Goal: Transaction & Acquisition: Purchase product/service

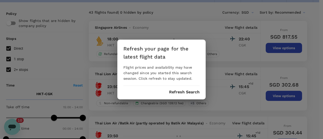
scroll to position [2771, 0]
click at [188, 95] on div "Refresh your page for the latest flight data Flight prices and availability may…" at bounding box center [161, 70] width 88 height 60
click at [188, 91] on button "Refresh Search" at bounding box center [184, 92] width 31 height 5
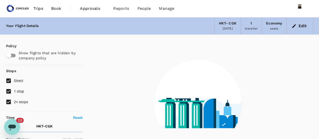
type input "0"
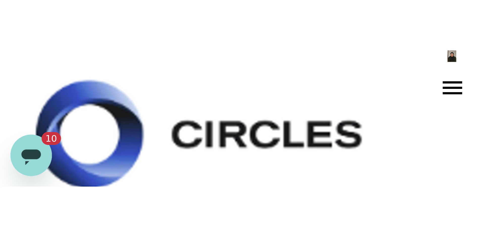
scroll to position [2867, 0]
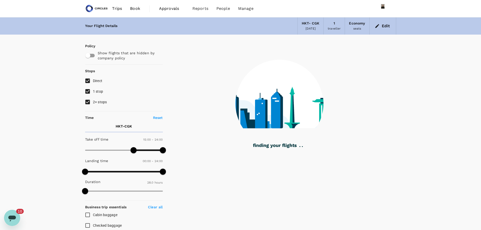
type input "1435"
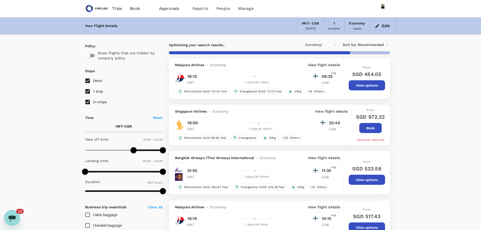
type input "SGD"
checkbox input "false"
checkbox input "true"
checkbox input "false"
checkbox input "true"
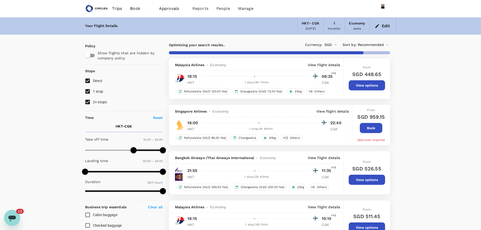
click at [323, 26] on button "Edit" at bounding box center [383, 26] width 18 height 8
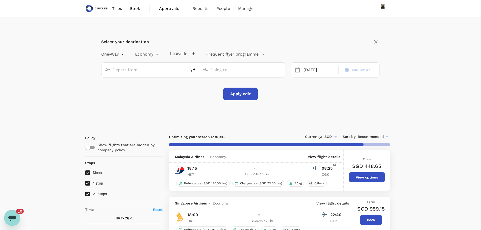
type input "Phuket Intl (HKT)"
type input "Soekarno-Hatta Intl (CGK)"
type input "1565"
checkbox input "false"
checkbox input "true"
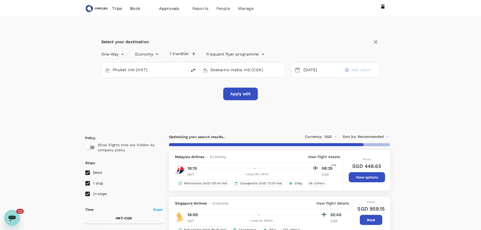
checkbox input "false"
checkbox input "true"
checkbox input "false"
checkbox input "true"
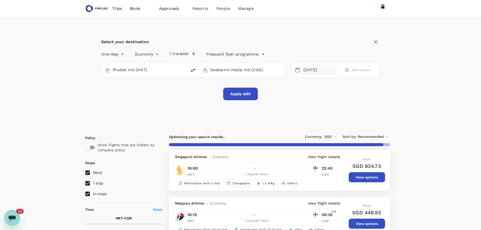
click at [311, 69] on div "05 Oct" at bounding box center [320, 70] width 36 height 10
click at [242, 93] on button "Apply edit" at bounding box center [240, 94] width 35 height 13
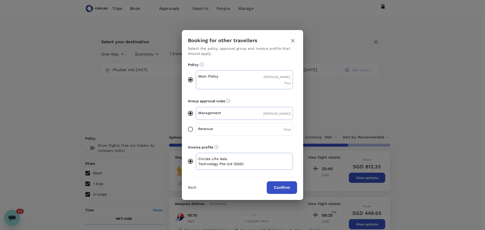
click at [285, 139] on button "Confirm" at bounding box center [282, 187] width 30 height 13
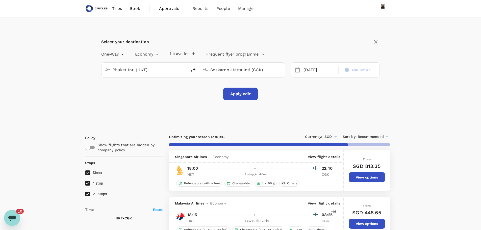
checkbox input "false"
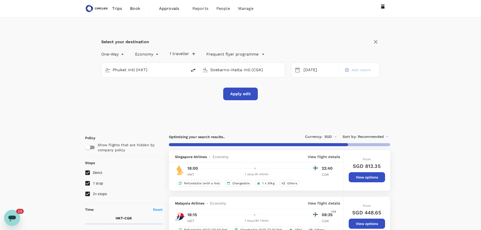
checkbox input "false"
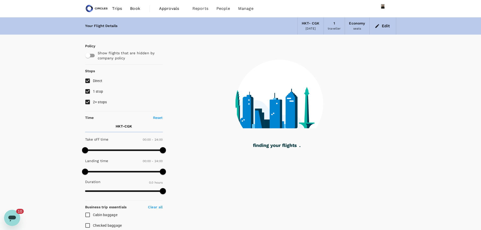
type input "1335"
checkbox input "true"
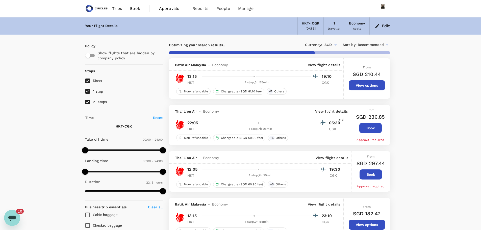
type input "1435"
checkbox input "false"
checkbox input "true"
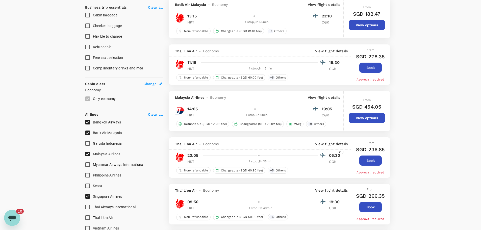
scroll to position [202, 0]
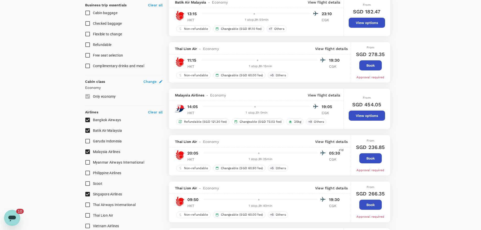
click at [88, 139] on input "Malaysia Airlines" at bounding box center [87, 151] width 11 height 11
checkbox input "false"
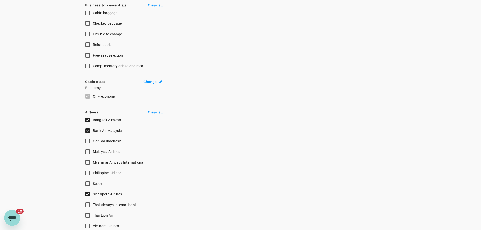
click at [87, 129] on input "Batik Air Malaysia" at bounding box center [87, 130] width 11 height 11
checkbox input "false"
click at [88, 120] on input "Bangkok Airways" at bounding box center [87, 120] width 11 height 11
checkbox input "false"
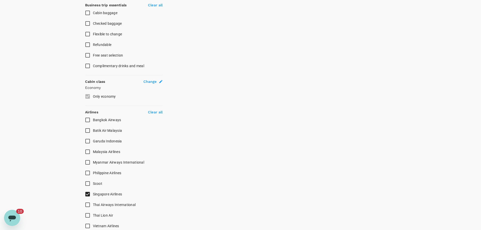
checkbox input "true"
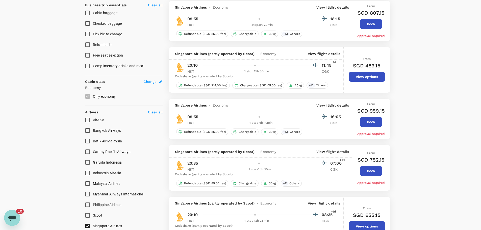
type input "SGD"
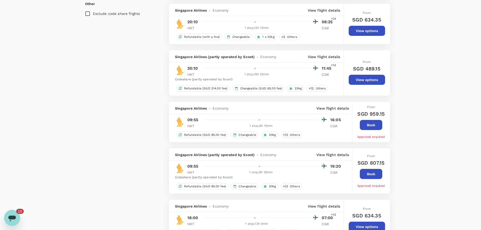
scroll to position [505, 0]
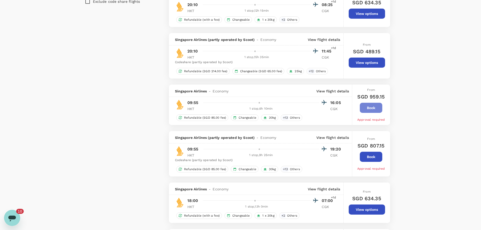
click at [323, 108] on button "Book" at bounding box center [371, 108] width 22 height 10
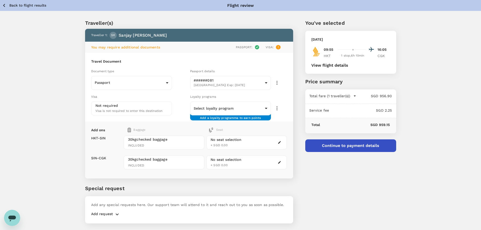
click at [3, 6] on icon "button" at bounding box center [4, 5] width 6 height 6
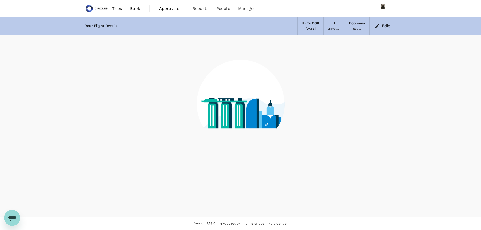
scroll to position [1, 0]
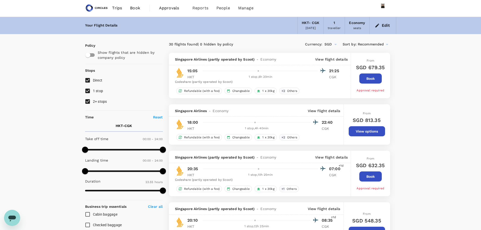
click at [390, 26] on button "Edit" at bounding box center [383, 25] width 18 height 8
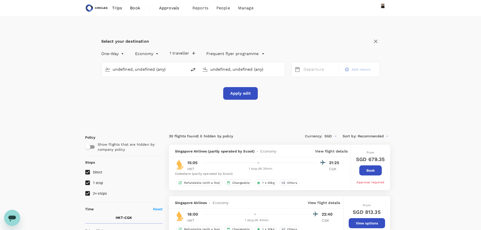
type input "Phuket Intl (HKT)"
type input "Soekarno-Hatta Intl (CGK)"
type input "Phuket Intl (HKT)"
type input "Soekarno-Hatta Intl (CGK)"
click at [249, 97] on button "Apply edit" at bounding box center [240, 93] width 35 height 13
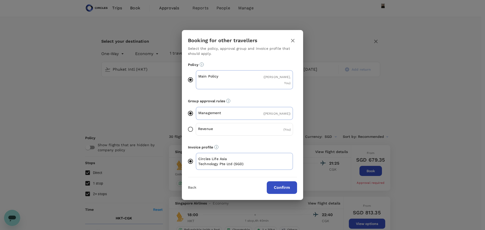
click at [278, 183] on button "Confirm" at bounding box center [282, 187] width 30 height 13
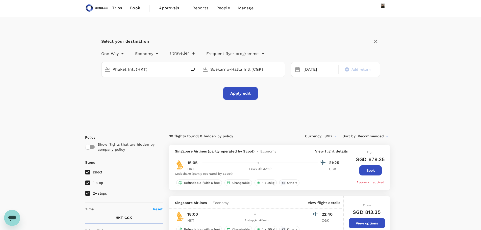
checkbox input "false"
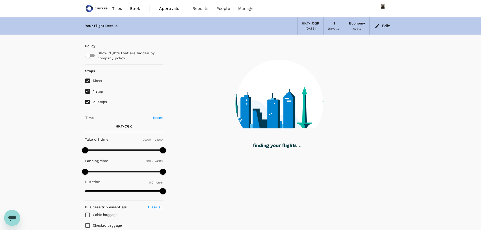
checkbox input "true"
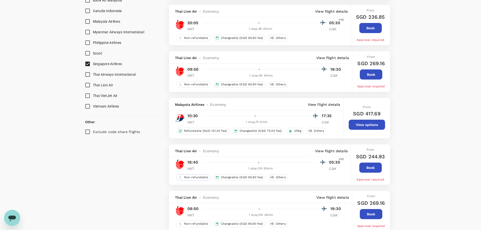
scroll to position [354, 0]
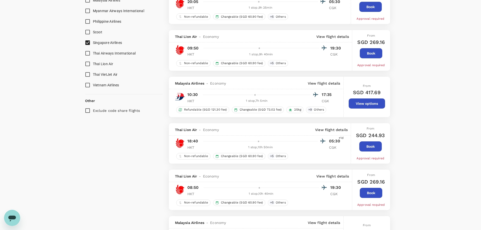
drag, startPoint x: 106, startPoint y: 45, endPoint x: 104, endPoint y: 45, distance: 2.5
click at [106, 45] on span "Singapore Airlines" at bounding box center [107, 43] width 29 height 4
click at [93, 45] on input "Singapore Airlines" at bounding box center [87, 42] width 11 height 11
checkbox input "false"
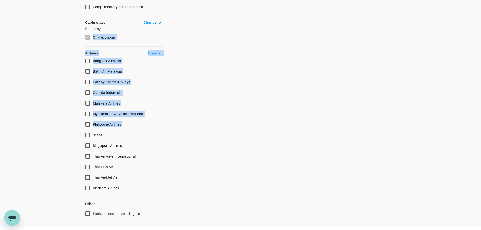
scroll to position [272, 0]
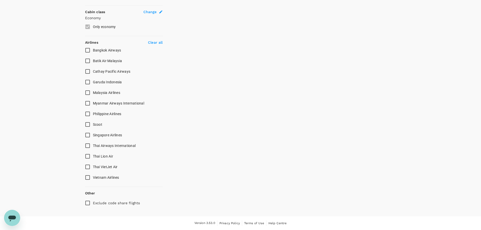
drag, startPoint x: 232, startPoint y: 133, endPoint x: 209, endPoint y: 129, distance: 23.8
click at [102, 135] on span "Singapore Airlines" at bounding box center [107, 135] width 29 height 4
click at [93, 135] on input "Singapore Airlines" at bounding box center [87, 135] width 11 height 11
checkbox input "false"
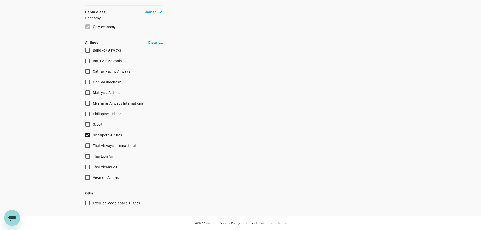
checkbox input "true"
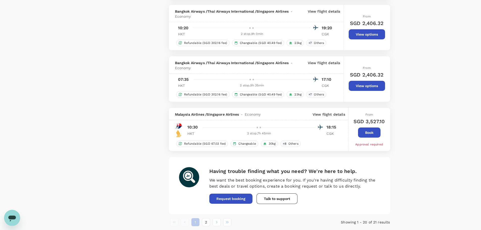
scroll to position [908, 0]
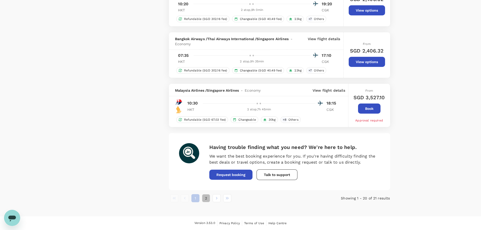
click at [205, 197] on button "2" at bounding box center [206, 198] width 8 height 8
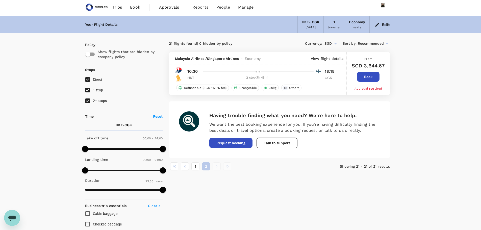
scroll to position [0, 0]
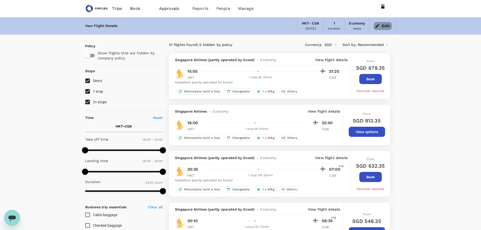
click at [389, 26] on button "Edit" at bounding box center [383, 26] width 18 height 8
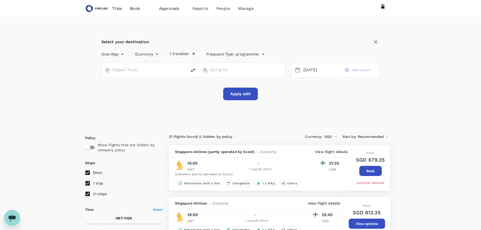
type input "Phuket Intl (HKT)"
type input "Soekarno-Hatta Intl (CGK)"
click at [88, 194] on input "2+ stops" at bounding box center [87, 194] width 11 height 11
checkbox input "false"
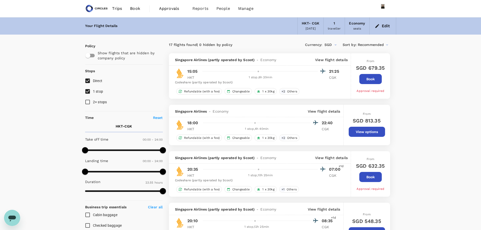
click at [385, 26] on button "Edit" at bounding box center [383, 26] width 18 height 8
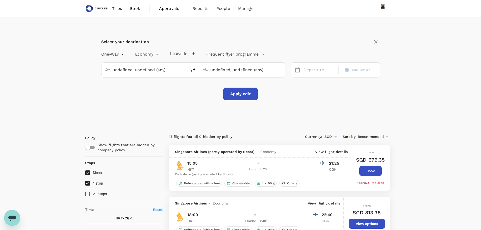
type input "Phuket Intl (HKT)"
type input "Soekarno-Hatta Intl (CGK)"
type input "Phuket Intl (HKT)"
click at [221, 69] on input "Soekarno-Hatta Intl (CGK)" at bounding box center [242, 70] width 64 height 8
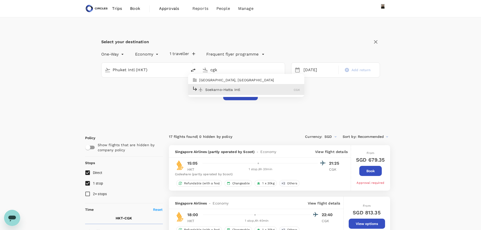
click at [239, 87] on p "Soekarno-Hatta Intl" at bounding box center [249, 89] width 89 height 5
type input "Soekarno-Hatta Intl (CGK)"
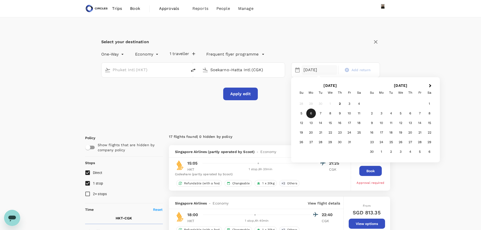
click at [313, 111] on div "6" at bounding box center [311, 114] width 10 height 10
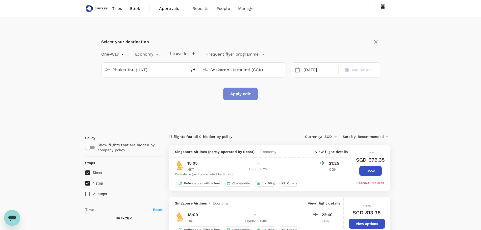
click at [249, 95] on button "Apply edit" at bounding box center [240, 94] width 35 height 13
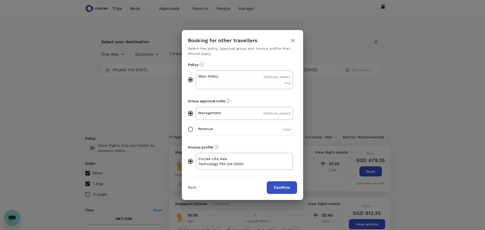
click at [287, 181] on button "Confirm" at bounding box center [282, 187] width 30 height 13
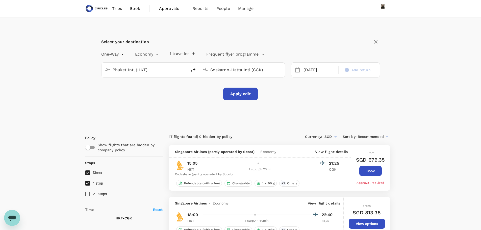
checkbox input "false"
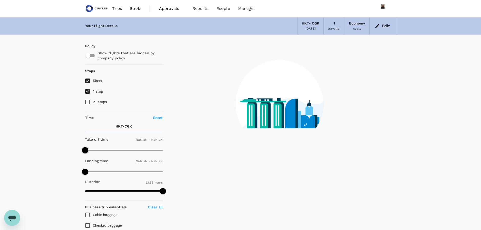
checkbox input "false"
type input "1440"
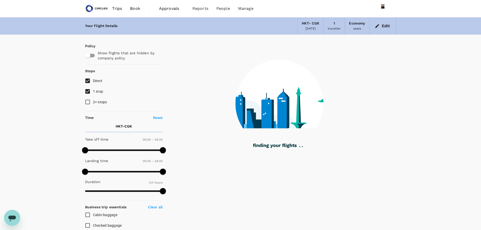
checkbox input "true"
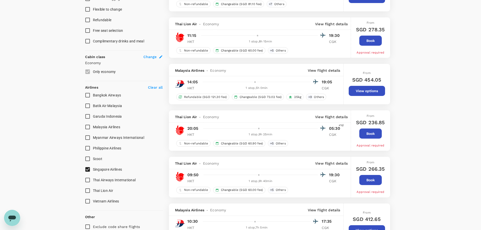
checkbox input "false"
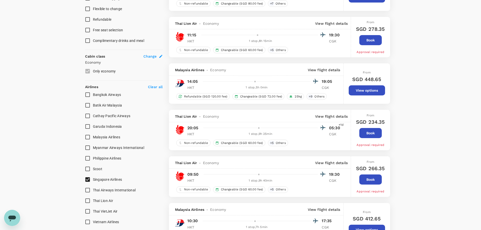
scroll to position [354, 0]
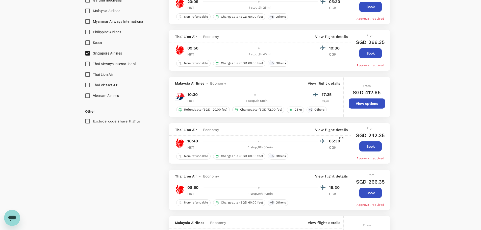
click at [96, 53] on span "Singapore Airlines" at bounding box center [107, 53] width 29 height 4
click at [93, 53] on input "Singapore Airlines" at bounding box center [87, 53] width 11 height 11
checkbox input "false"
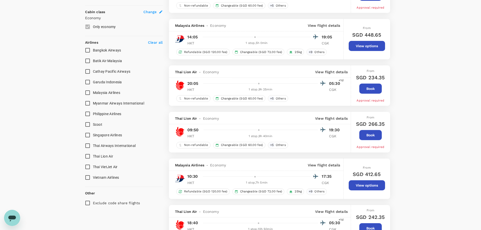
click at [96, 53] on div "Bangkok Airways Batik Air Malaysia Cathay Pacific Airways Garuda Indonesia Mala…" at bounding box center [124, 114] width 78 height 138
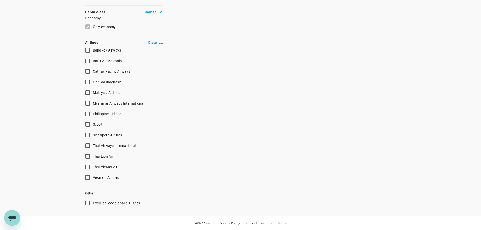
scroll to position [304, 0]
click at [107, 122] on span "Singapore Airlines" at bounding box center [107, 124] width 29 height 6
click at [93, 122] on input "Singapore Airlines" at bounding box center [87, 124] width 11 height 11
checkbox input "true"
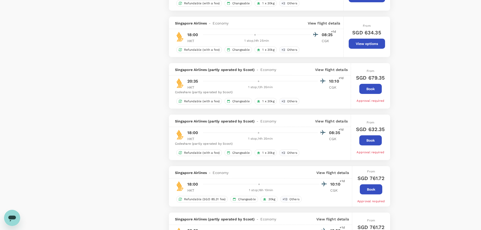
checkbox input "true"
checkbox input "false"
checkbox input "true"
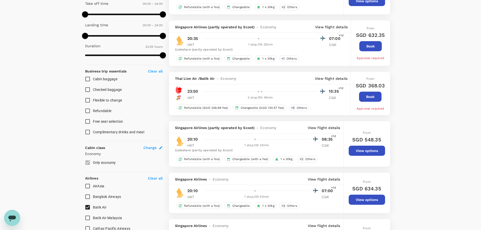
scroll to position [102, 0]
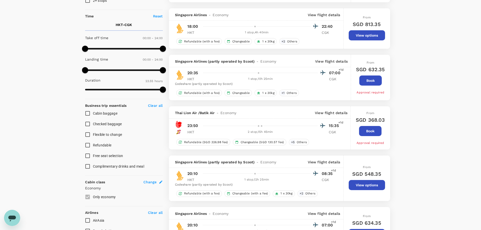
type input "840"
click at [130, 48] on span at bounding box center [124, 49] width 78 height 2
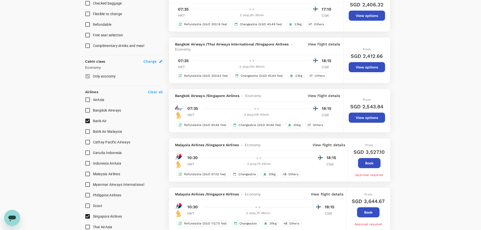
scroll to position [304, 0]
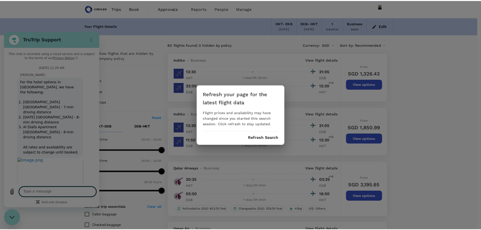
scroll to position [2656, 0]
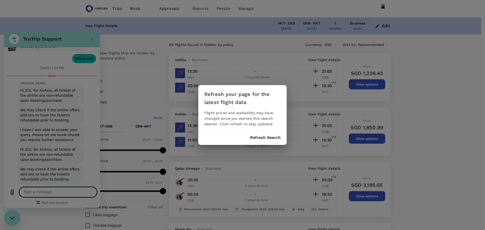
click at [267, 137] on button "Refresh Search" at bounding box center [265, 137] width 31 height 5
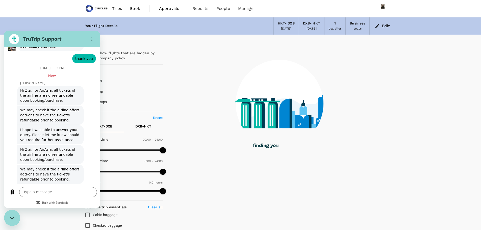
click at [87, 42] on div at bounding box center [92, 39] width 10 height 10
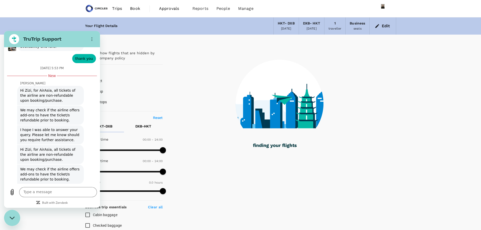
click at [85, 42] on div at bounding box center [91, 39] width 12 height 10
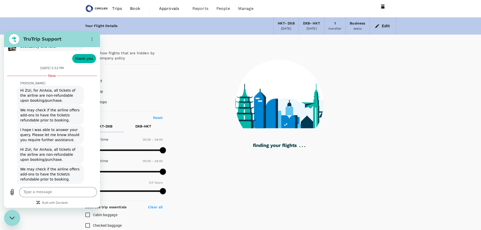
click at [10, 223] on div "Close messaging window" at bounding box center [12, 217] width 15 height 15
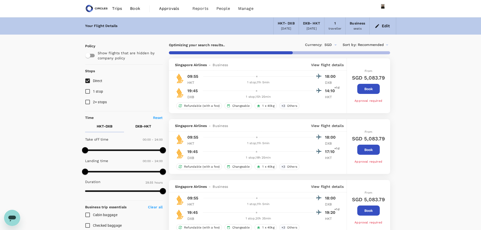
click at [382, 24] on button "Edit" at bounding box center [383, 26] width 18 height 8
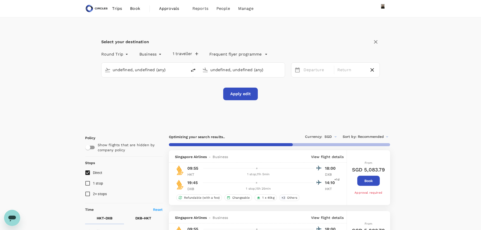
type input "Phuket Intl (HKT)"
type input "Dubai Intl (DXB)"
type input "Phuket Intl (HKT)"
click at [231, 69] on input "Dubai Intl (DXB)" at bounding box center [242, 70] width 64 height 8
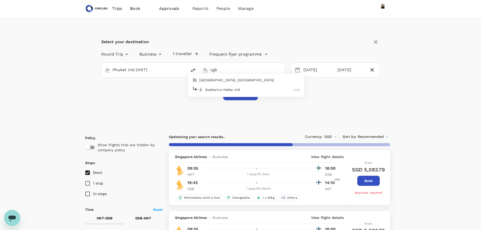
click at [241, 89] on p "Soekarno-Hatta Intl" at bounding box center [249, 89] width 89 height 5
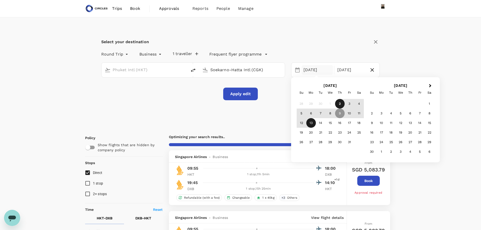
type input "Soekarno-Hatta Intl (CGK)"
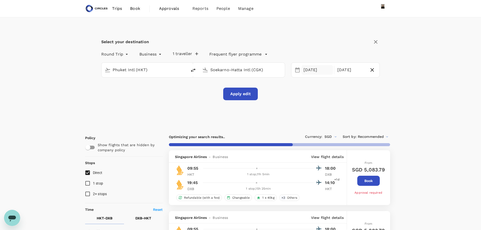
click at [309, 71] on div "09 Oct" at bounding box center [318, 70] width 32 height 10
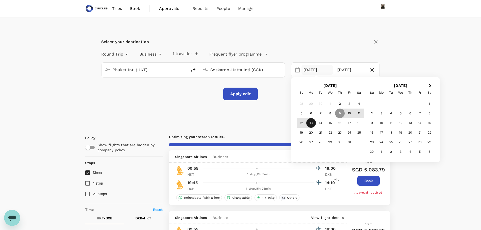
checkbox input "false"
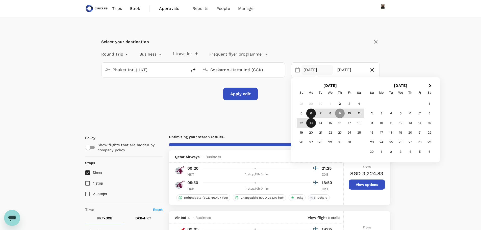
click at [314, 114] on div "6" at bounding box center [311, 114] width 10 height 10
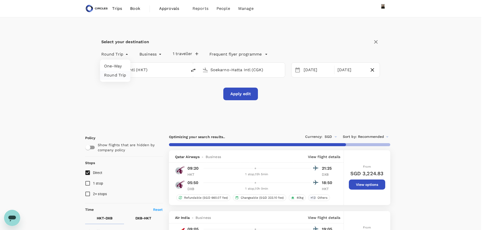
click at [121, 67] on li "One-Way" at bounding box center [115, 66] width 30 height 9
type input "oneway"
click at [144, 65] on li "Economy" at bounding box center [146, 66] width 45 height 9
type input "economy"
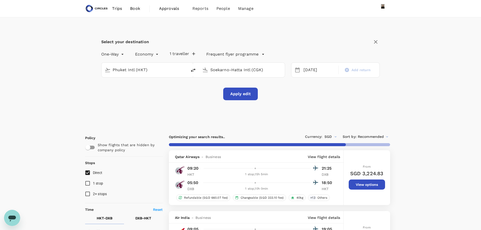
click at [239, 94] on button "Apply edit" at bounding box center [240, 94] width 35 height 13
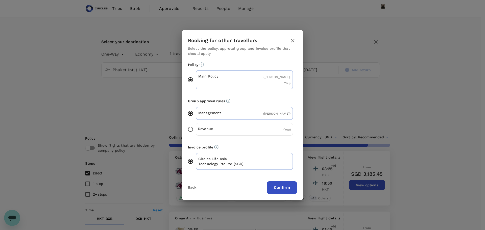
click at [273, 184] on button "Confirm" at bounding box center [282, 187] width 30 height 13
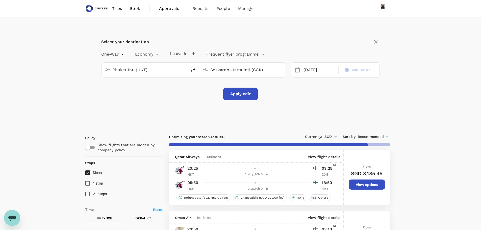
checkbox input "false"
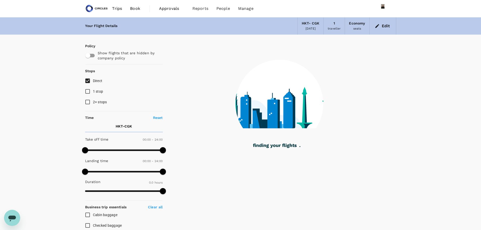
type input "1435"
checkbox input "true"
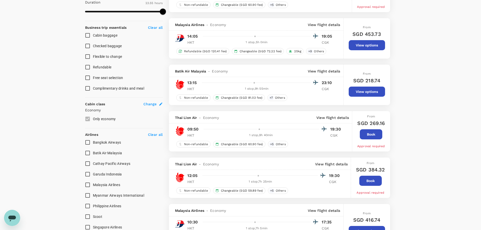
scroll to position [253, 0]
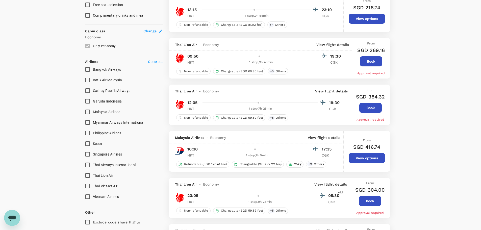
click at [103, 153] on span "Singapore Airlines" at bounding box center [107, 154] width 29 height 4
click at [93, 153] on input "Singapore Airlines" at bounding box center [87, 154] width 11 height 11
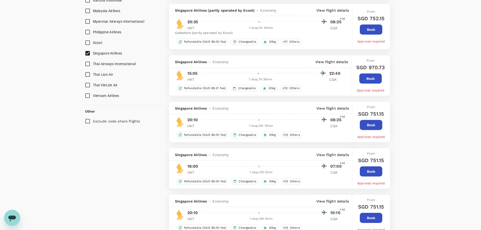
checkbox input "false"
checkbox input "true"
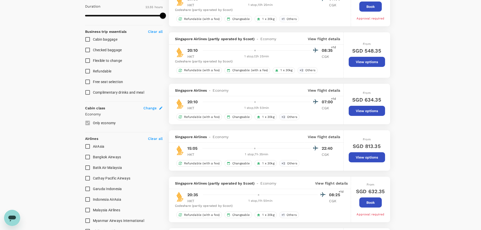
scroll to position [126, 0]
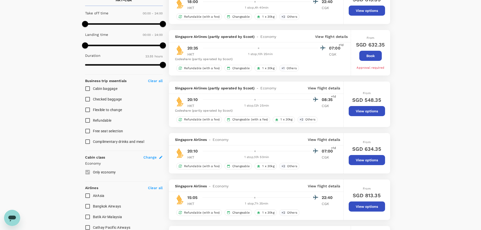
type input "660"
click at [120, 23] on span at bounding box center [124, 24] width 78 height 8
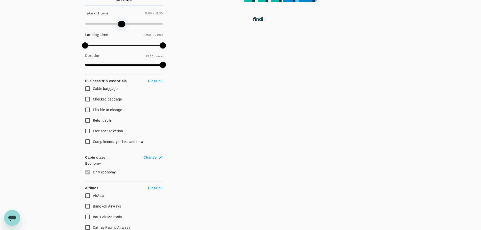
drag, startPoint x: 131, startPoint y: 25, endPoint x: 120, endPoint y: 23, distance: 10.5
click at [121, 23] on span at bounding box center [122, 24] width 6 height 6
type input "660"
drag, startPoint x: 118, startPoint y: 23, endPoint x: 112, endPoint y: 24, distance: 6.3
click at [97, 24] on span at bounding box center [124, 24] width 78 height 8
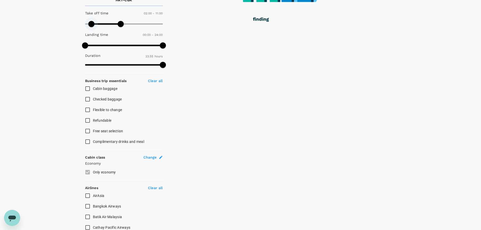
type input "240"
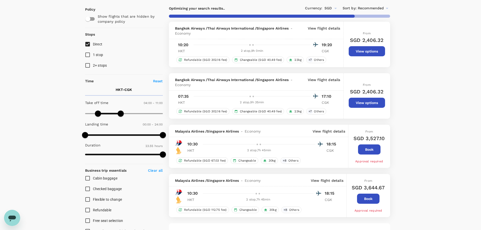
scroll to position [25, 0]
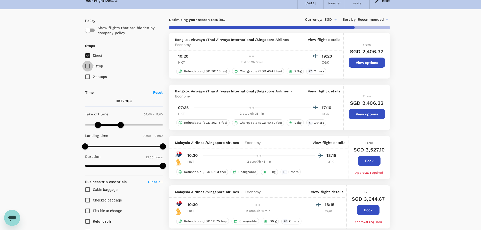
click at [82, 66] on input "1 stop" at bounding box center [87, 66] width 11 height 11
checkbox input "true"
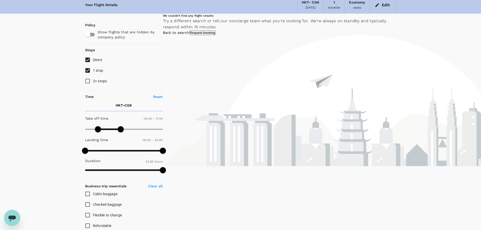
scroll to position [0, 0]
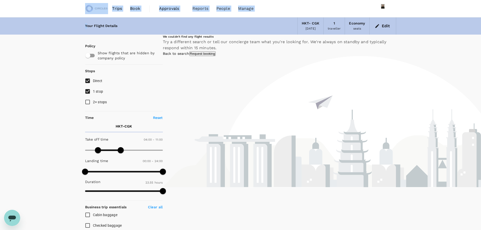
drag, startPoint x: 87, startPoint y: 4, endPoint x: 162, endPoint y: 28, distance: 78.6
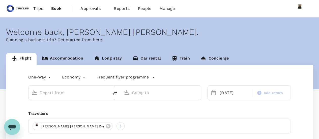
type input "Phuket Intl (HKT)"
type input "Soekarno-Hatta Intl (CGK)"
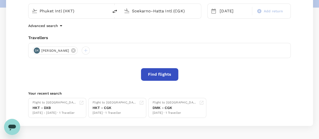
scroll to position [56, 0]
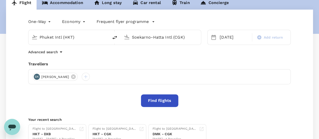
click at [164, 101] on button "Find flights" at bounding box center [159, 100] width 37 height 13
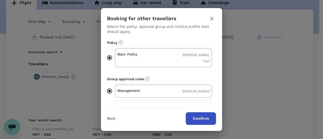
click at [204, 120] on button "Confirm" at bounding box center [201, 118] width 30 height 13
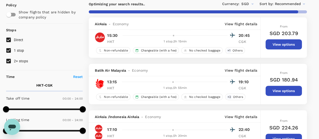
scroll to position [51, 0]
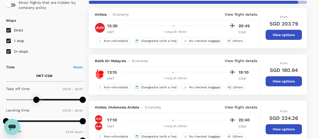
click at [36, 101] on span at bounding box center [44, 100] width 77 height 8
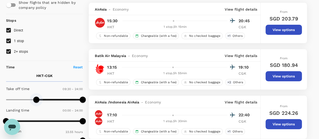
type input "0"
drag, startPoint x: 36, startPoint y: 101, endPoint x: 0, endPoint y: 95, distance: 36.5
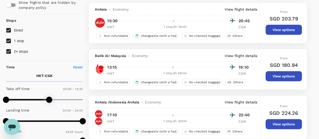
type input "690"
drag, startPoint x: 80, startPoint y: 101, endPoint x: 43, endPoint y: 102, distance: 37.6
click at [43, 102] on span at bounding box center [43, 100] width 6 height 6
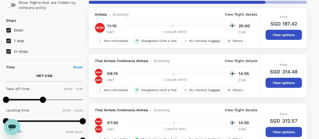
type input "SGD"
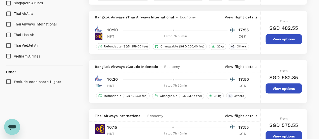
scroll to position [354, 0]
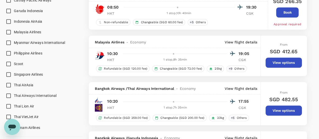
click at [28, 74] on span "Singapore Airlines" at bounding box center [28, 74] width 29 height 4
click at [14, 74] on input "Singapore Airlines" at bounding box center [8, 74] width 11 height 11
checkbox input "true"
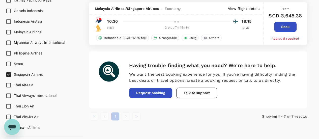
scroll to position [0, 0]
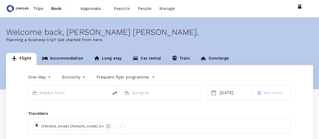
type input "Phuket Intl (HKT)"
type input "Soekarno-Hatta Intl (CGK)"
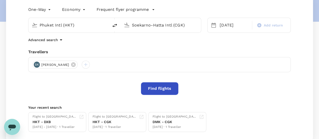
scroll to position [76, 0]
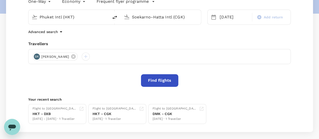
click at [160, 80] on button "Find flights" at bounding box center [159, 80] width 37 height 13
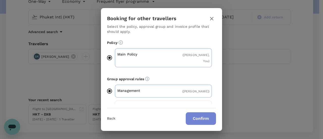
click at [202, 118] on button "Confirm" at bounding box center [201, 118] width 30 height 13
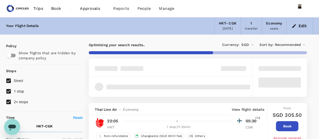
type input "1435"
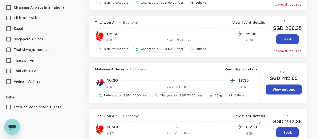
scroll to position [379, 0]
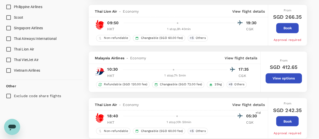
click at [29, 28] on span "Singapore Airlines" at bounding box center [28, 28] width 29 height 4
click at [14, 28] on input "Singapore Airlines" at bounding box center [8, 28] width 11 height 11
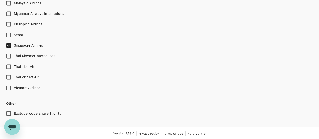
checkbox input "false"
checkbox input "true"
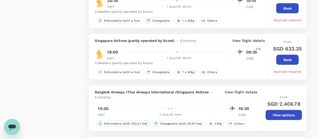
scroll to position [606, 0]
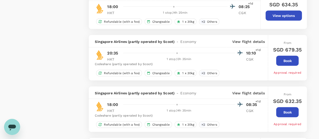
click at [11, 124] on icon "Open messaging window" at bounding box center [12, 126] width 9 height 9
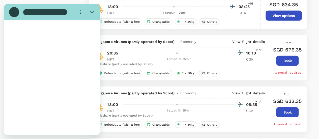
scroll to position [0, 0]
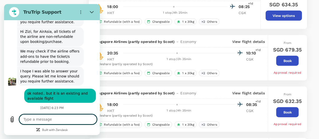
type textarea "x"
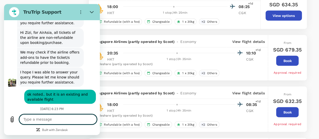
scroll to position [2359, 0]
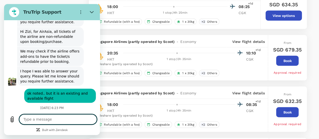
type textarea "g"
type textarea "x"
type textarea "go"
type textarea "x"
type textarea "goo"
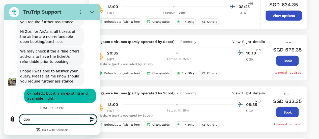
type textarea "x"
type textarea "good"
type textarea "x"
type textarea "good"
type textarea "x"
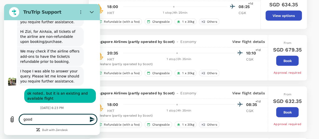
type textarea "good m"
type textarea "x"
type textarea "good mo"
type textarea "x"
type textarea "good mor"
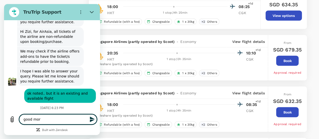
type textarea "x"
type textarea "good morn"
type textarea "x"
type textarea "good morni"
type textarea "x"
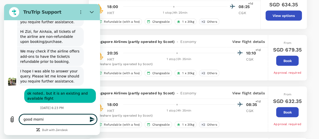
type textarea "good mornin"
type textarea "x"
type textarea "good morning"
type textarea "x"
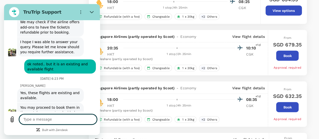
scroll to position [2388, 0]
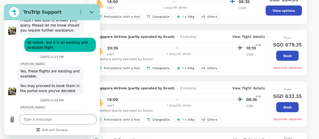
type textarea "x"
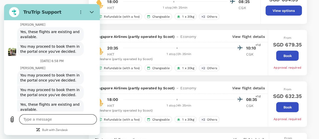
scroll to position [2449, 0]
type input "Zizi"
type textarea "x"
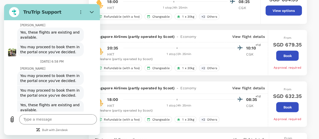
scroll to position [2470, 0]
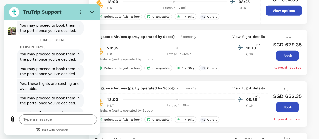
type input "[EMAIL_ADDRESS][DOMAIN_NAME]"
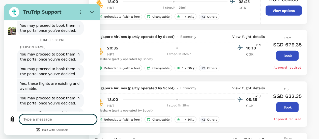
scroll to position [2456, 0]
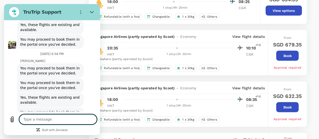
type textarea "x"
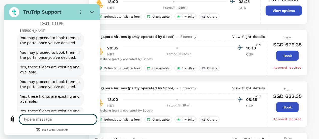
scroll to position [2488, 0]
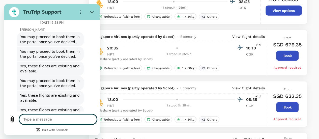
type textarea "G"
type textarea "x"
type textarea "Go"
type textarea "x"
type textarea "Goo"
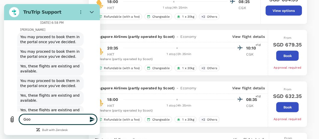
type textarea "x"
type textarea "Good"
type textarea "x"
type textarea "Good"
type textarea "x"
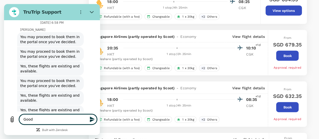
type textarea "Good m"
type textarea "x"
type textarea "Good mo"
type textarea "x"
type textarea "Good mor"
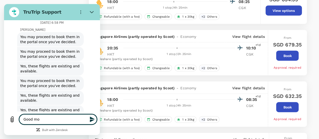
type textarea "x"
type textarea "Good morn"
type textarea "x"
type textarea "Good morni"
type textarea "x"
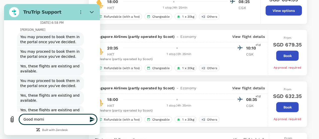
type textarea "Good mornin"
type textarea "x"
type textarea "Good morning"
type textarea "x"
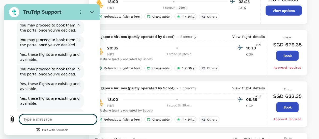
type textarea "x"
type textarea "i"
type textarea "x"
type textarea "i"
type textarea "x"
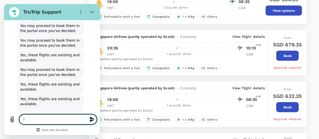
type textarea "i c"
type textarea "x"
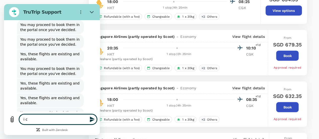
type textarea "i ca"
type textarea "x"
type textarea "i can"
type textarea "x"
type textarea "i can'"
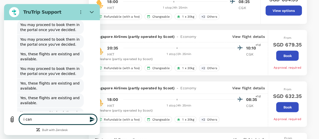
type textarea "x"
type textarea "i can't"
type textarea "x"
type textarea "i can't"
type textarea "x"
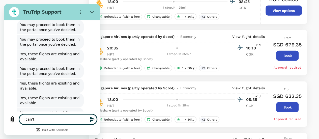
type textarea "i can't f"
type textarea "x"
type textarea "i can't fi"
type textarea "x"
type textarea "i can't fin"
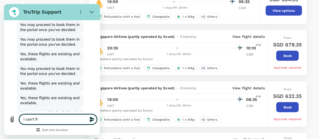
type textarea "x"
type textarea "i can't find"
type textarea "x"
type textarea "i can't find"
type textarea "x"
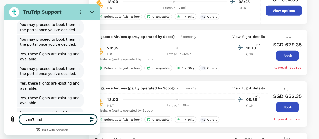
type textarea "i can't find t"
type textarea "x"
type textarea "i can't find th"
type textarea "x"
type textarea "i can't find thi"
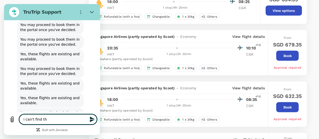
type textarea "x"
type textarea "i can't find this"
type textarea "x"
type textarea "i can't find this"
type textarea "x"
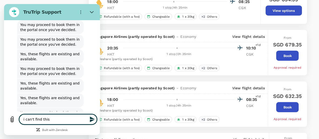
type textarea "i can't find this f"
type textarea "x"
type textarea "i can't find this fl"
type textarea "x"
type textarea "i can't find this fli"
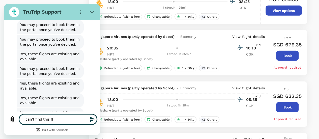
type textarea "x"
type textarea "i can't find this flig"
type textarea "x"
type textarea "i can't find this fligh"
type textarea "x"
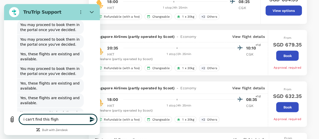
type textarea "i can't find this flight"
type textarea "x"
type textarea "i can't find this flight"
type textarea "x"
type textarea "i can't find this flight o"
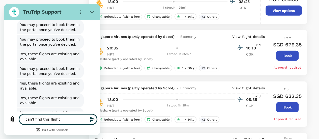
type textarea "x"
type textarea "i can't find this flight on"
type textarea "x"
type textarea "i can't find this flight on"
type textarea "x"
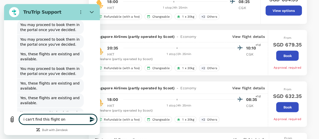
type textarea "i can't find this flight on t"
type textarea "x"
type textarea "i can't find this flight on th"
type textarea "x"
type textarea "i can't find this flight on the"
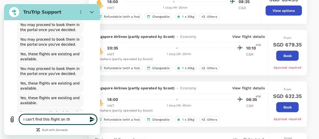
type textarea "x"
type textarea "i can't find this flight on the"
type textarea "x"
type textarea "i can't find this flight on the p"
type textarea "x"
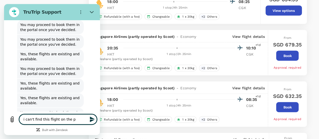
type textarea "i can't find this flight on the po"
type textarea "x"
type textarea "i can't find this flight on the por"
type textarea "x"
type textarea "i can't find this flight on the port"
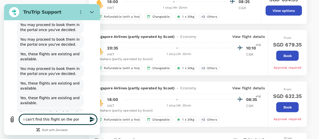
type textarea "x"
type textarea "i can't find this flight on the porta"
type textarea "x"
type textarea "i can't find this flight on the portal"
type textarea "x"
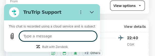
scroll to position [2419, 0]
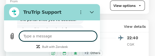
type textarea "x"
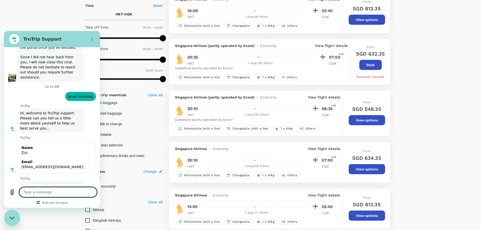
scroll to position [2292, 0]
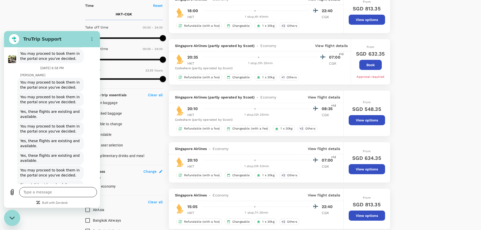
click at [46, 139] on textarea at bounding box center [58, 192] width 78 height 10
type textarea "S"
type textarea "x"
type textarea "SQ"
type textarea "x"
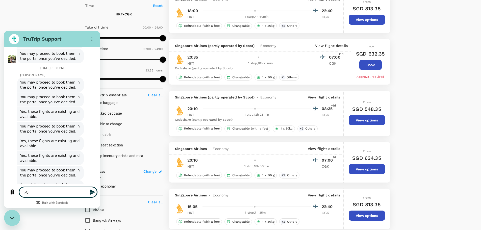
type textarea "S"
type textarea "x"
type textarea "6"
type textarea "x"
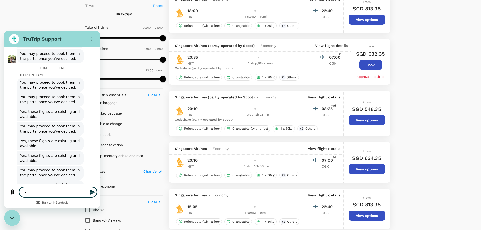
type textarea "6"
type textarea "x"
type textarea "6 O"
type textarea "x"
type textarea "6 Oc"
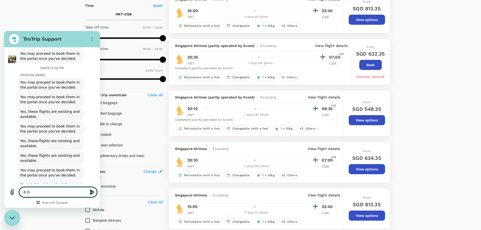
type textarea "x"
type textarea "6 Oct"
type textarea "x"
type textarea "6 Oct"
type textarea "x"
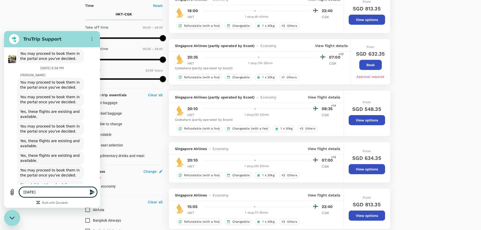
type textarea "6 Oct v"
type textarea "x"
type textarea "6 Oct vi"
type textarea "x"
type textarea "6 Oct via"
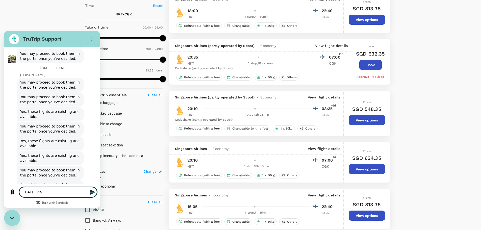
type textarea "x"
type textarea "6 Oct via"
type textarea "x"
type textarea "6 Oct via S"
type textarea "x"
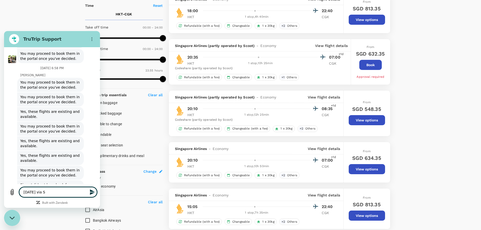
type textarea "6 Oct via SQ"
type textarea "x"
type textarea "6 Oct via SQ7"
type textarea "x"
type textarea "6 Oct via SQ72"
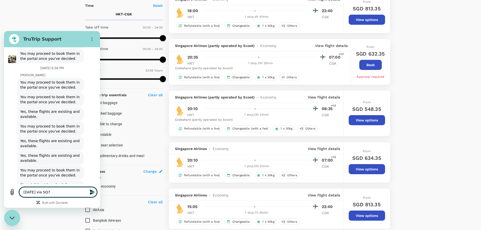
type textarea "x"
type textarea "6 Oct via SQ725"
type textarea "x"
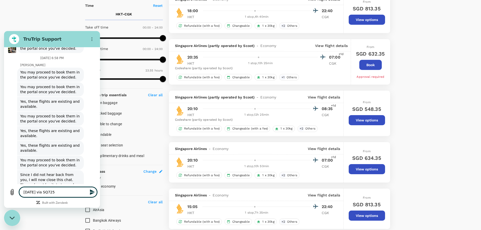
scroll to position [2301, 0]
type textarea "6 Oct via SQ725"
type textarea "x"
type textarea "6 Oct via SQ725 t"
type textarea "x"
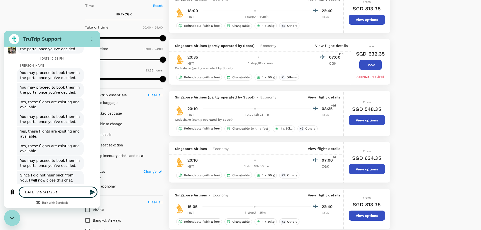
type textarea "6 Oct via SQ725"
type textarea "x"
type textarea "6 Oct via SQ725 H"
type textarea "x"
type textarea "6 Oct via SQ725 HK"
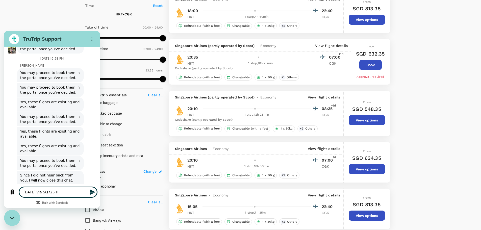
type textarea "x"
type textarea "6 Oct via SQ725 HKT"
type textarea "x"
type textarea "6 Oct via SQ725 HKT"
type textarea "x"
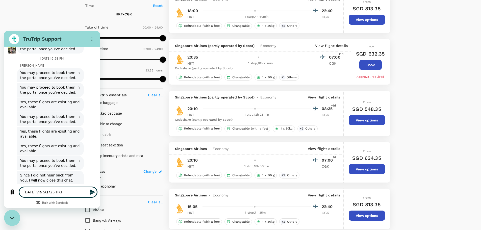
type textarea "6 Oct via SQ725 HKT -"
type textarea "x"
type textarea "6 Oct via SQ725 HKT -"
type textarea "x"
type textarea "6 Oct via SQ725 HKT - S"
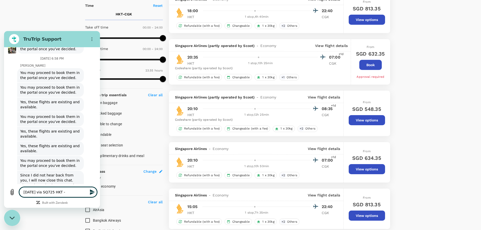
type textarea "x"
type textarea "6 Oct via SQ725 HKT - SI"
type textarea "x"
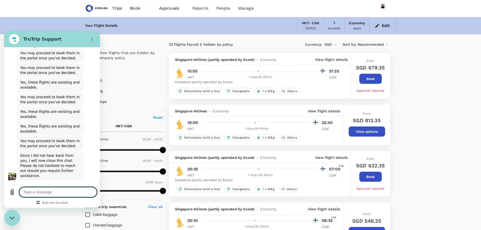
scroll to position [0, 0]
click at [12, 139] on icon "Close messaging window" at bounding box center [12, 217] width 5 height 3
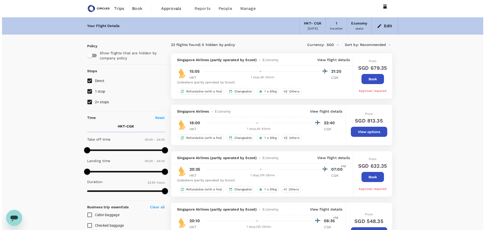
scroll to position [2420, 0]
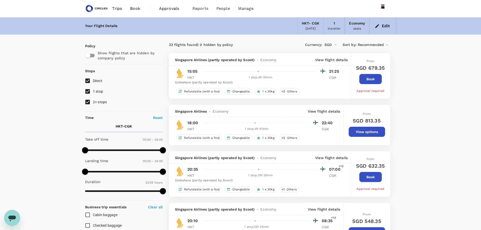
click at [319, 44] on span "Recommended" at bounding box center [371, 45] width 26 height 6
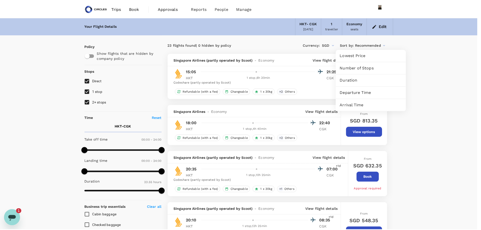
scroll to position [0, 0]
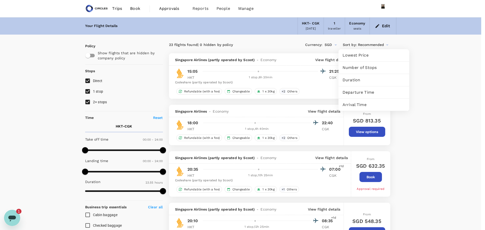
click at [319, 91] on span "Departure Time" at bounding box center [373, 92] width 63 height 6
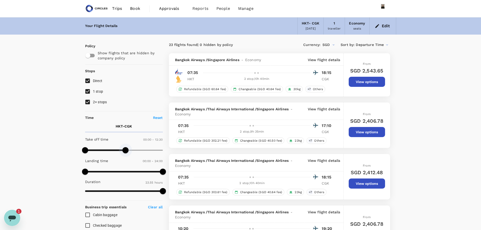
drag, startPoint x: 162, startPoint y: 151, endPoint x: 125, endPoint y: 153, distance: 37.4
click at [125, 139] on span at bounding box center [125, 150] width 6 height 6
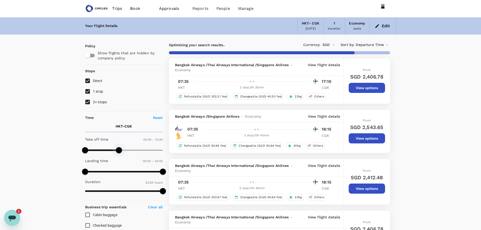
drag, startPoint x: 125, startPoint y: 153, endPoint x: 119, endPoint y: 153, distance: 6.3
click at [119, 139] on span at bounding box center [119, 150] width 6 height 6
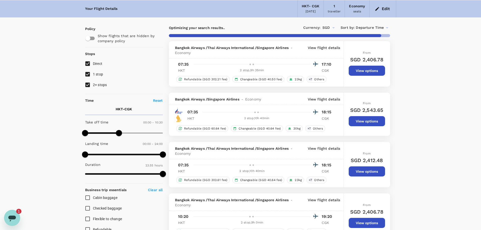
scroll to position [25, 0]
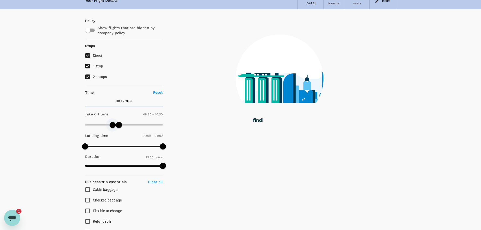
drag, startPoint x: 86, startPoint y: 126, endPoint x: 112, endPoint y: 127, distance: 26.5
click at [113, 127] on span at bounding box center [113, 125] width 6 height 6
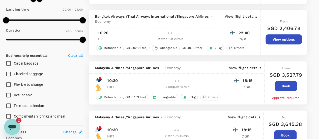
scroll to position [3, 0]
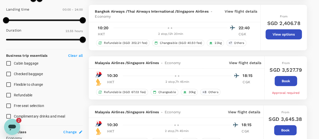
click at [11, 121] on div "Open messaging window, 2 unread messages" at bounding box center [12, 126] width 15 height 15
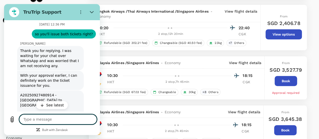
click at [49, 105] on p "See latest" at bounding box center [55, 105] width 18 height 5
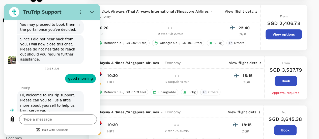
scroll to position [2310, 0]
click at [188, 55] on div "6 flights found | 0 hidden by policy Currency : SGD Sort by : Departure Time Ba…" at bounding box center [198, 81] width 231 height 384
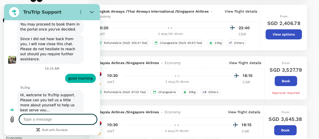
click at [41, 118] on textarea at bounding box center [58, 119] width 78 height 10
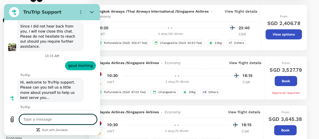
scroll to position [2322, 0]
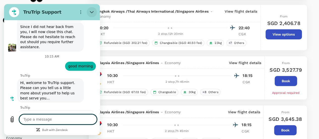
click at [94, 13] on button "Close" at bounding box center [92, 12] width 10 height 10
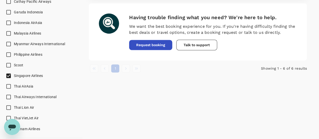
scroll to position [354, 0]
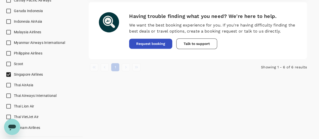
click at [32, 72] on span "Singapore Airlines" at bounding box center [28, 74] width 29 height 4
click at [14, 72] on input "Singapore Airlines" at bounding box center [8, 74] width 11 height 11
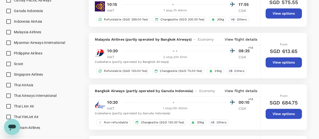
click at [31, 74] on span "Singapore Airlines" at bounding box center [28, 74] width 29 height 4
click at [14, 74] on input "Singapore Airlines" at bounding box center [8, 74] width 11 height 11
checkbox input "true"
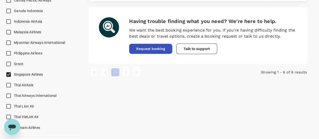
type input "SGD"
click at [150, 50] on button "Request booking" at bounding box center [150, 49] width 43 height 10
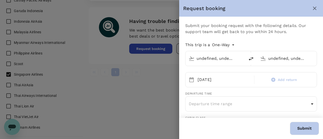
type input "Phuket Intl (HKT)"
type input "Soekarno-Hatta Intl (CGK)"
type input "Phuket Intl (HKT)"
type input "Soekarno-Hatta Intl (CGK)"
type input "[EMAIL_ADDRESS][DOMAIN_NAME]"
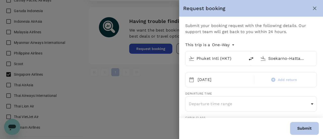
type input "65"
type input "96934635"
click at [316, 8] on icon "close" at bounding box center [315, 8] width 6 height 6
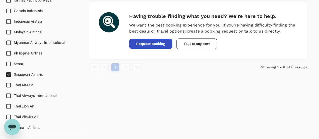
click at [13, 123] on icon "Open messaging window" at bounding box center [12, 126] width 9 height 9
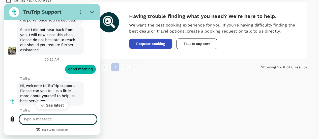
scroll to position [2339, 0]
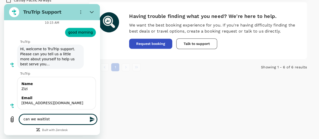
type textarea "can we waitlist?"
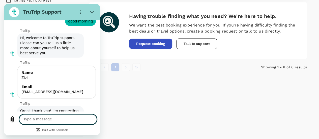
scroll to position [2351, 0]
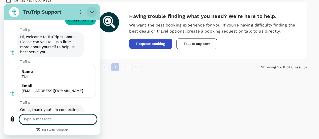
click at [93, 11] on icon "Close" at bounding box center [92, 12] width 4 height 4
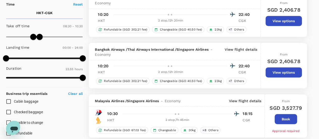
scroll to position [51, 0]
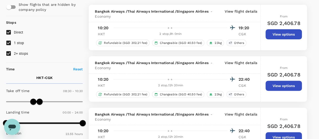
click at [12, 126] on icon "Open messaging window" at bounding box center [12, 128] width 8 height 6
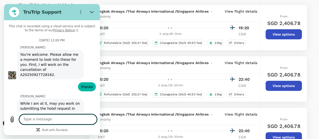
scroll to position [2287, 0]
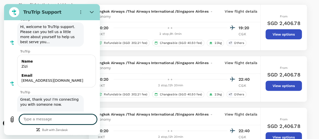
click at [68, 120] on textarea at bounding box center [58, 119] width 78 height 10
type textarea "k"
type textarea "hi can you please waitlist"
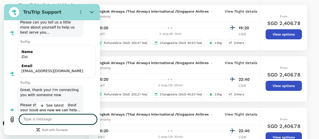
scroll to position [2333, 0]
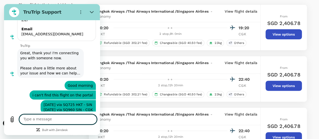
click at [55, 120] on textarea at bounding box center [58, 119] width 78 height 10
type textarea "[PERSON_NAME]"
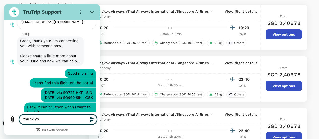
type textarea "thank you"
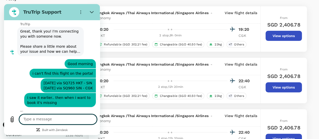
scroll to position [46, 0]
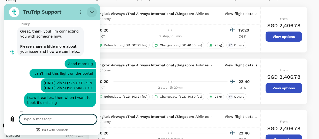
click at [93, 11] on icon "Close" at bounding box center [92, 12] width 4 height 4
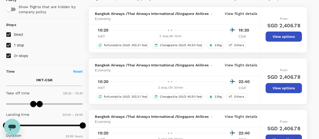
scroll to position [0, 0]
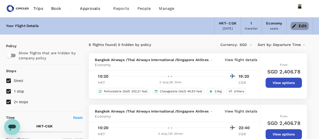
click at [300, 25] on button "Edit" at bounding box center [300, 26] width 18 height 8
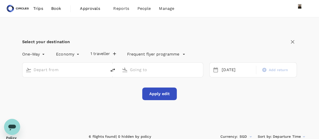
click at [50, 72] on input "text" at bounding box center [65, 70] width 63 height 8
type input "Phuket Intl (HKT)"
type input "Soekarno-Hatta Intl (CGK)"
click at [155, 90] on button "Apply edit" at bounding box center [159, 94] width 35 height 13
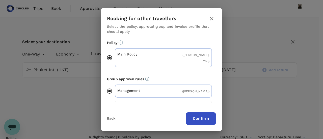
click at [203, 122] on button "Confirm" at bounding box center [201, 118] width 30 height 13
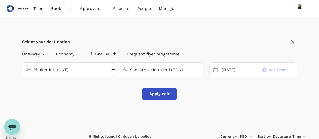
checkbox input "false"
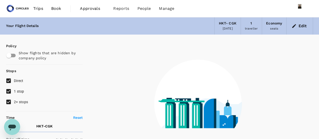
checkbox input "false"
type input "1440"
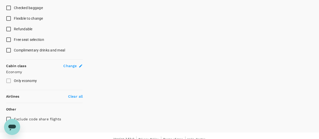
scroll to position [223, 0]
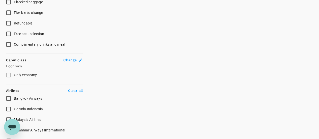
checkbox input "true"
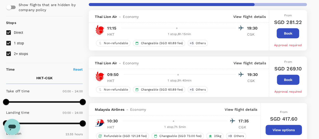
scroll to position [47, 0]
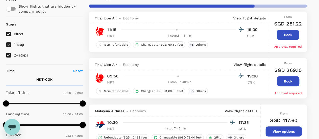
checkbox input "true"
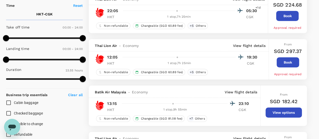
scroll to position [122, 0]
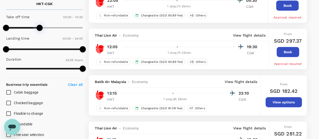
type input "900"
drag, startPoint x: 84, startPoint y: 28, endPoint x: 55, endPoint y: 27, distance: 29.3
click at [55, 27] on span at bounding box center [54, 28] width 6 height 6
checkbox input "false"
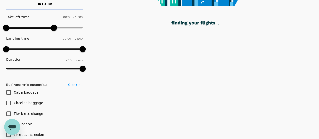
checkbox input "false"
checkbox input "true"
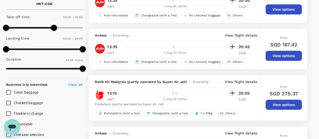
type input "SGD"
checkbox input "false"
checkbox input "true"
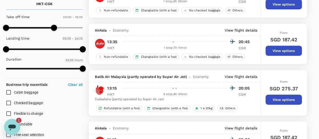
scroll to position [0, 0]
click at [17, 128] on div "Open messaging window, 1 unread message" at bounding box center [12, 126] width 15 height 15
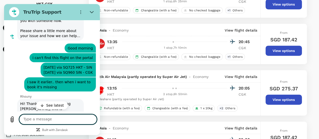
scroll to position [2390, 0]
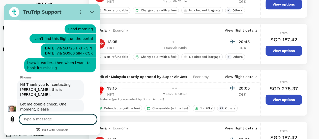
click at [43, 120] on textarea at bounding box center [58, 119] width 78 height 10
type textarea "yes Economy please"
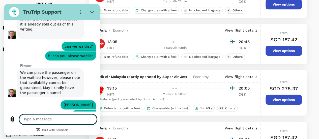
scroll to position [2544, 0]
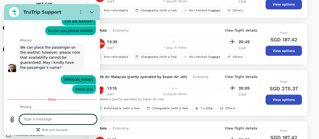
click at [50, 123] on textarea at bounding box center [58, 119] width 78 height 10
type textarea "yes correct"
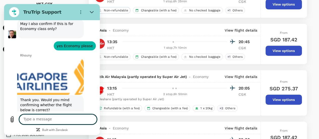
scroll to position [2638, 0]
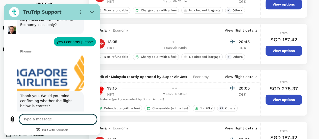
click at [44, 122] on textarea at bounding box center [58, 119] width 78 height 10
type textarea "i found the flight on a different portal"
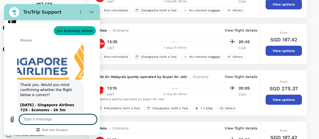
scroll to position [2650, 0]
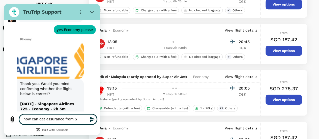
type textarea "how can get assurance from SQ"
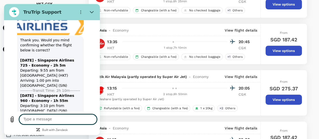
scroll to position [2702, 0]
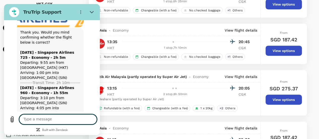
click at [55, 123] on textarea at bounding box center [58, 119] width 78 height 10
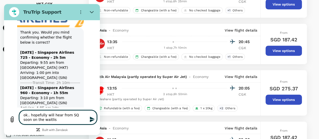
type textarea "ok.. hopefully will hear from SQ soon on the waitlist"
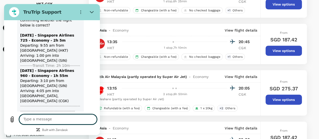
scroll to position [2729, 0]
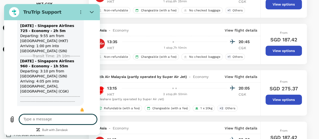
click at [45, 120] on textarea at bounding box center [58, 119] width 78 height 10
type textarea "O"
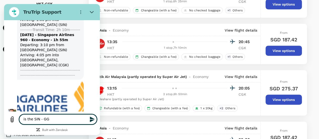
scroll to position [2756, 0]
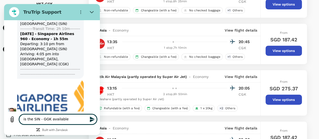
type textarea "is the SIN - GGK available?"
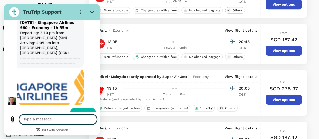
scroll to position [2768, 0]
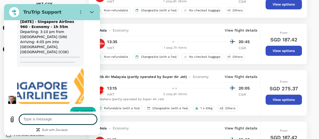
click at [72, 121] on textarea at bounding box center [58, 119] width 78 height 10
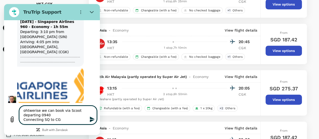
type textarea "ohtwerise we can book via Scoot departing 0940 Connecting SQ to CGK"
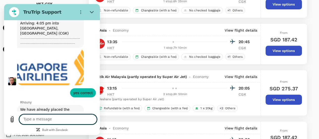
scroll to position [2788, 0]
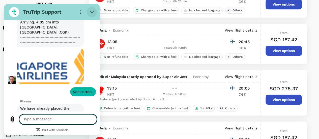
click at [89, 12] on button "Close" at bounding box center [92, 12] width 10 height 10
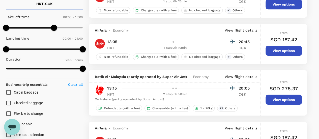
scroll to position [0, 0]
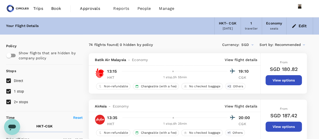
click at [302, 27] on button "Edit" at bounding box center [300, 26] width 18 height 8
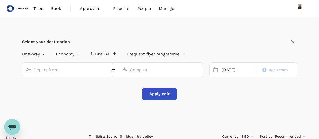
click at [54, 69] on input "text" at bounding box center [65, 70] width 63 height 8
type input "Singapore Changi (SIN)"
type input "Soekarno-Hatta Intl (CGK)"
drag, startPoint x: 84, startPoint y: 71, endPoint x: 0, endPoint y: 0, distance: 109.8
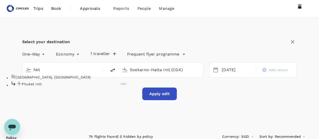
click at [57, 87] on p "Phuket Intl" at bounding box center [71, 84] width 99 height 5
type input "Phuket Intl (HKT)"
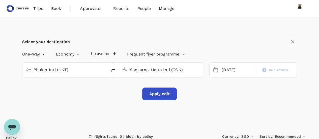
drag, startPoint x: 187, startPoint y: 68, endPoint x: 56, endPoint y: 37, distance: 135.2
click at [60, 39] on div "Select your destination One-Way oneway Economy economy 1 traveller Frequent fly…" at bounding box center [159, 69] width 275 height 63
type input "F"
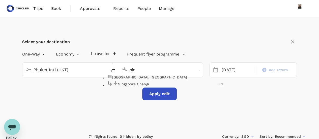
click at [150, 87] on p "Singapore Changi" at bounding box center [168, 84] width 100 height 5
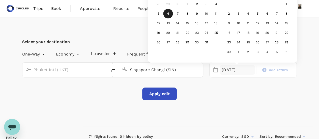
type input "Singapore Changi (SIN)"
click at [154, 95] on button "Apply edit" at bounding box center [159, 94] width 35 height 13
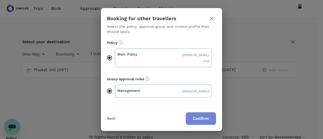
click at [197, 118] on button "Confirm" at bounding box center [201, 118] width 30 height 13
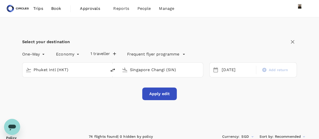
checkbox input "false"
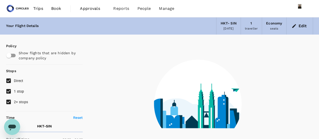
type input "1005"
checkbox input "true"
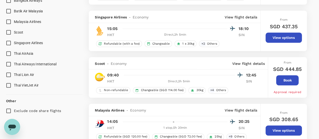
scroll to position [328, 0]
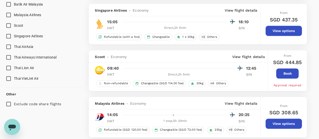
click at [12, 126] on icon "Open messaging window" at bounding box center [12, 128] width 8 height 6
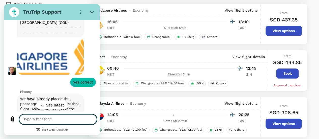
scroll to position [2806, 0]
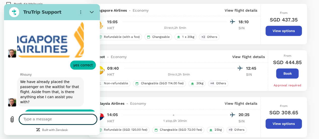
click at [64, 120] on textarea at bounding box center [58, 119] width 78 height 10
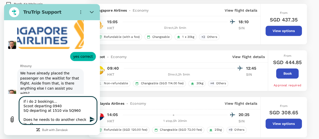
scroll to position [1, 0]
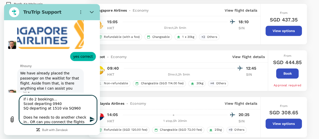
type textarea "if i do 2 bookings... Scoot departing 0940 SQ departing at 1510 via SQ960 Does …"
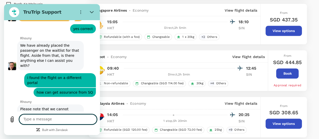
scroll to position [2844, 0]
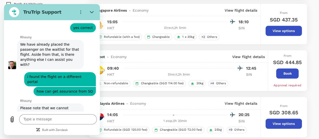
click at [54, 119] on textarea at bounding box center [58, 119] width 78 height 10
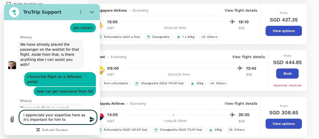
click at [65, 116] on textarea "i appreciate your expertise here as it's important for him to" at bounding box center [58, 117] width 78 height 14
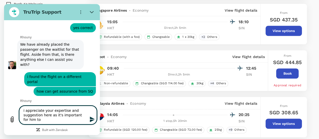
click at [61, 120] on textarea "i appreciate your expertise and suggestion here as it's important for him to" at bounding box center [58, 115] width 78 height 19
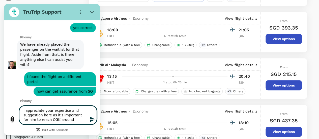
scroll to position [2852, 0]
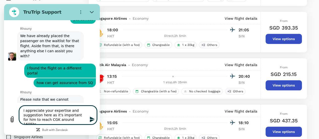
type textarea "i appreciate your expertise and suggestion here as it's important for him to re…"
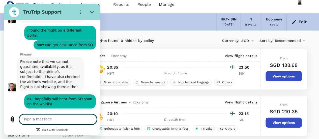
scroll to position [0, 0]
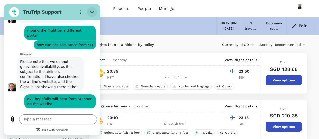
click at [91, 9] on button "Close" at bounding box center [92, 12] width 10 height 10
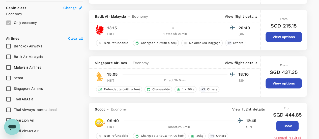
scroll to position [328, 0]
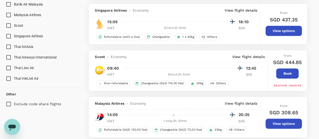
click at [15, 130] on icon "Open messaging window" at bounding box center [12, 126] width 9 height 9
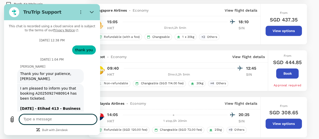
scroll to position [2416, 0]
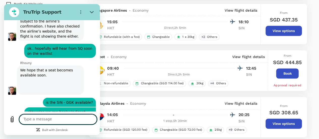
click at [32, 121] on textarea at bounding box center [58, 119] width 78 height 10
type textarea "it's available.. i'm in the portal now"
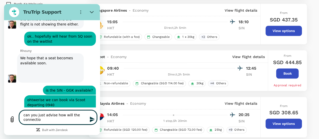
scroll to position [2429, 0]
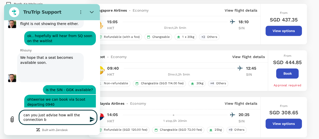
type textarea "can you just advise how will the connection be"
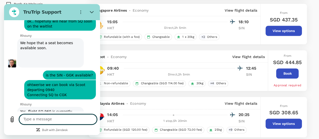
scroll to position [2443, 0]
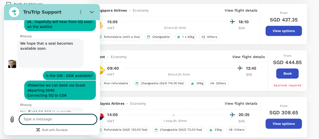
click at [66, 119] on textarea at bounding box center [58, 119] width 78 height 10
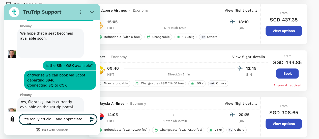
scroll to position [2452, 0]
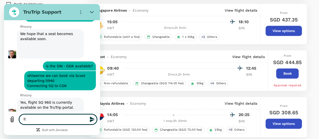
type textarea "i"
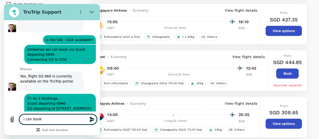
scroll to position [2480, 0]
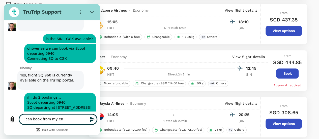
type textarea "i can book from my end"
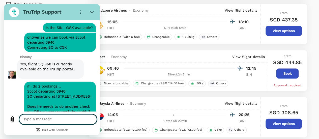
scroll to position [2492, 0]
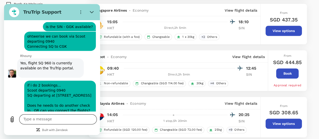
click at [32, 123] on textarea at bounding box center [58, 119] width 78 height 10
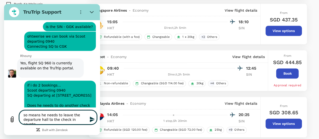
type textarea "so means he needs to leave the departure hall to the check in counter"
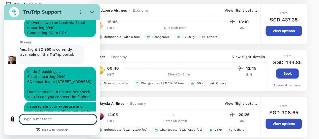
scroll to position [2506, 0]
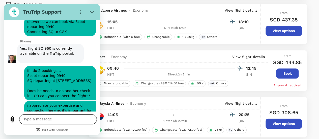
click at [56, 120] on textarea at bounding box center [58, 119] width 78 height 10
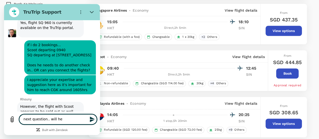
scroll to position [2533, 0]
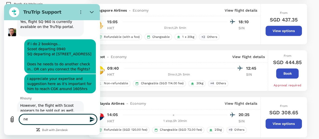
type textarea "n"
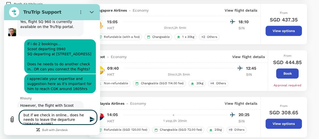
type textarea "but if we check in online.. does he needs to leave the departure hall"
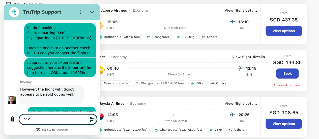
scroll to position [2550, 0]
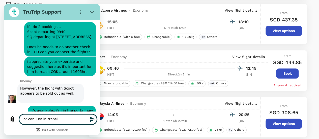
type textarea "or can just in transit"
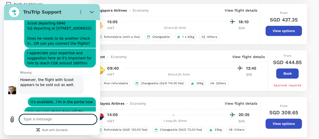
scroll to position [2560, 0]
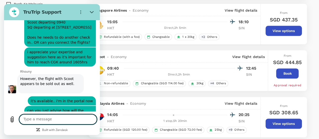
click at [62, 124] on textarea at bounding box center [58, 119] width 78 height 10
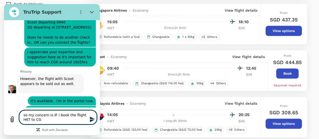
type textarea "so my concern is IF i book the flight HKT to CGK"
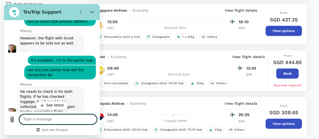
scroll to position [2612, 0]
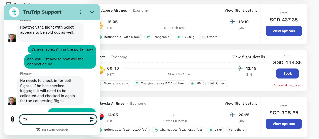
type textarea "t"
type textarea "what is the rest of the process?"
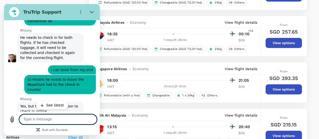
scroll to position [2660, 0]
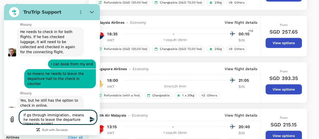
type textarea "if go through immigration.. means he needs to leave the departure hall"
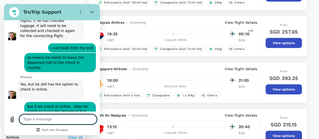
scroll to position [2678, 0]
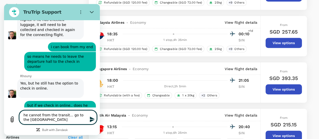
type textarea "he cannot from the transit... go to the [GEOGRAPHIC_DATA]?"
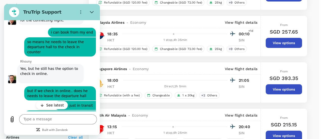
scroll to position [2729, 0]
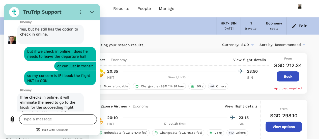
scroll to position [122, 0]
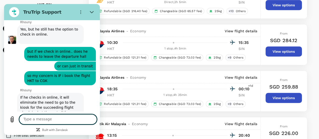
click at [56, 118] on textarea at bounding box center [58, 119] width 78 height 10
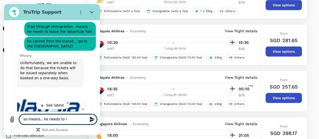
scroll to position [2897, 0]
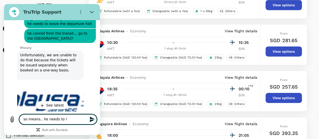
drag, startPoint x: 66, startPoint y: 121, endPoint x: 0, endPoint y: 107, distance: 67.6
click at [4, 107] on html "TruTrip Support This chat is recorded using a cloud service and is subject to t…" at bounding box center [52, 69] width 96 height 131
type textarea "YES!"
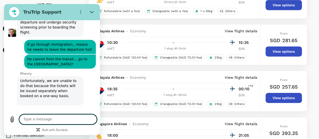
scroll to position [2896, 0]
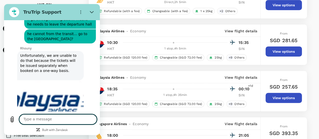
click at [65, 118] on textarea at bounding box center [58, 119] width 78 height 10
type textarea "but that's into KUL"
type textarea "it's HKT to KUL // SIN to CGK"
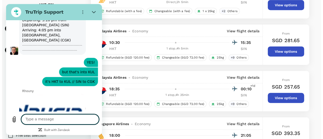
scroll to position [3097, 0]
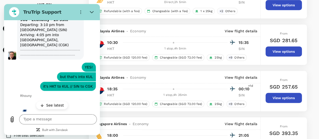
click at [242, 31] on p "View flight details" at bounding box center [241, 31] width 33 height 5
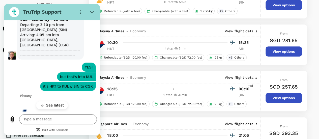
click at [242, 31] on p "View flight details" at bounding box center [241, 31] width 33 height 5
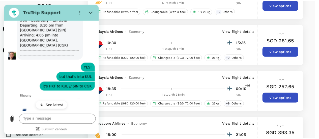
scroll to position [51, 0]
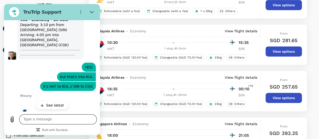
click at [57, 119] on textarea at bounding box center [58, 119] width 78 height 10
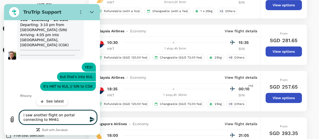
type textarea "i saw another flight on portal connecting to MH619"
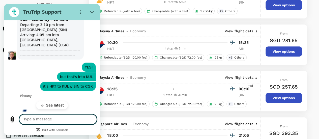
click at [243, 30] on p "View flight details" at bounding box center [241, 31] width 33 height 5
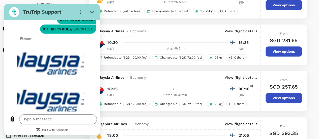
scroll to position [3170, 0]
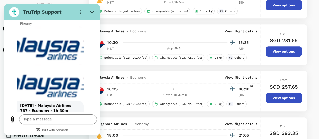
click at [279, 52] on button "View options" at bounding box center [284, 51] width 36 height 10
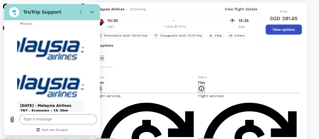
scroll to position [146, 0]
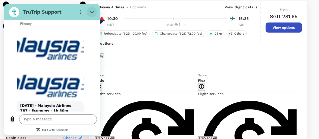
drag, startPoint x: 89, startPoint y: 12, endPoint x: 93, endPoint y: 17, distance: 5.6
click at [89, 12] on button "Close" at bounding box center [92, 12] width 10 height 10
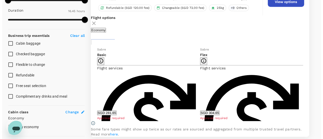
scroll to position [120, 0]
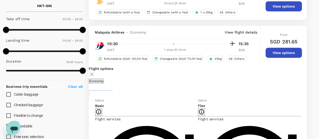
click at [247, 31] on p "View flight details" at bounding box center [241, 32] width 33 height 5
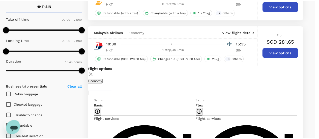
scroll to position [51, 0]
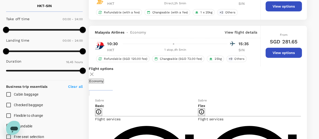
click at [13, 128] on icon "Open messaging window" at bounding box center [14, 130] width 8 height 6
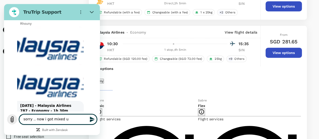
type textarea "sorry .. now i got mixed up"
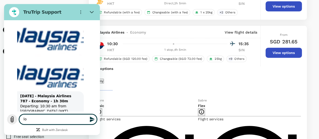
type textarea "lol"
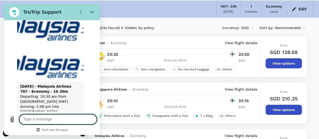
scroll to position [0, 0]
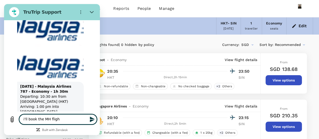
type textarea "i'll book the MH flight"
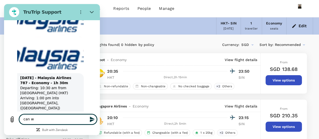
scroll to position [3198, 0]
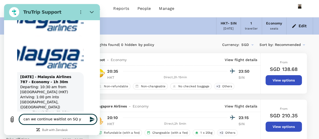
type textarea "can we continue waitlist on SQ ya"
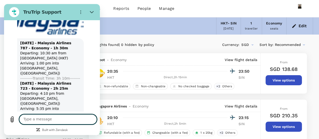
scroll to position [3235, 0]
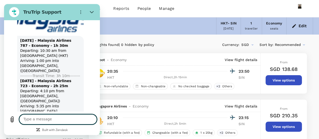
click at [45, 121] on textarea at bounding box center [58, 119] width 78 height 10
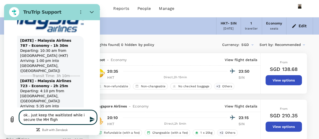
type textarea "ok.. just keep the waitlisted while i secure the MH flight"
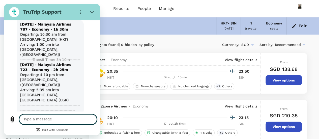
drag, startPoint x: 44, startPoint y: 121, endPoint x: 108, endPoint y: 67, distance: 82.9
click at [100, 67] on html "TruTrip Support This chat is recorded using a cloud service and is subject to t…" at bounding box center [52, 69] width 96 height 131
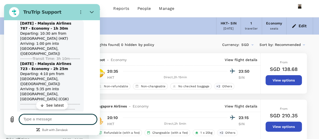
scroll to position [3279, 0]
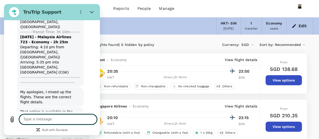
click at [57, 118] on textarea at bounding box center [58, 119] width 78 height 10
type textarea "that's all for now.. thank you!"
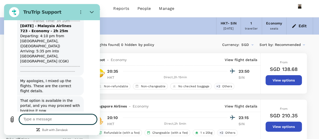
scroll to position [3291, 0]
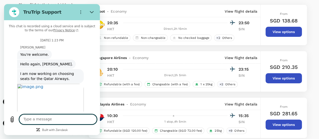
scroll to position [2223, 0]
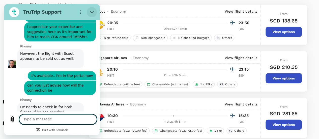
click at [93, 13] on icon "Close" at bounding box center [92, 12] width 4 height 4
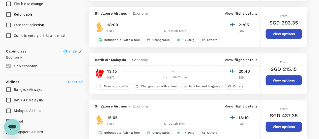
scroll to position [0, 0]
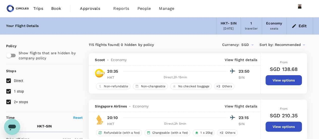
click at [298, 25] on button "Edit" at bounding box center [300, 26] width 18 height 8
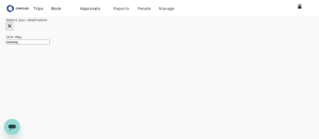
type input "Phuket Intl (HKT)"
type input "Soekarno-Hatta Intl (CGK)"
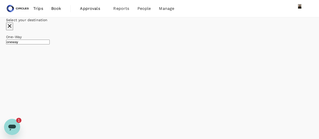
checkbox input "false"
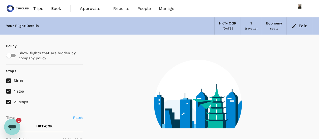
type input "1345"
checkbox input "true"
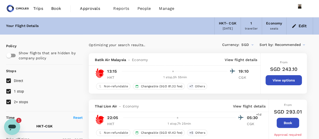
type input "1435"
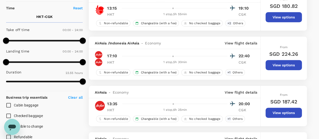
scroll to position [101, 0]
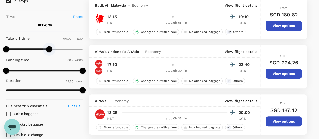
type input "720"
drag, startPoint x: 82, startPoint y: 50, endPoint x: 44, endPoint y: 50, distance: 38.4
click at [44, 50] on span at bounding box center [44, 49] width 6 height 6
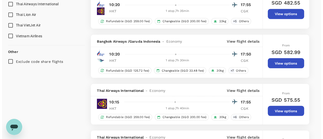
scroll to position [429, 0]
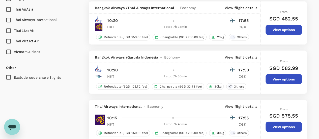
drag, startPoint x: 230, startPoint y: 3, endPoint x: 229, endPoint y: 6, distance: 2.9
click at [229, 6] on div "Bangkok Airways / Thai Airways International - Economy View flight details" at bounding box center [175, 7] width 172 height 12
click at [229, 6] on p "View flight details" at bounding box center [241, 7] width 33 height 5
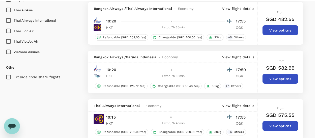
scroll to position [51, 0]
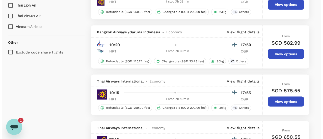
scroll to position [480, 0]
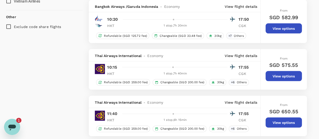
click at [252, 101] on p "View flight details" at bounding box center [241, 102] width 33 height 5
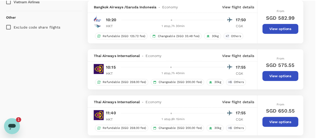
scroll to position [29, 0]
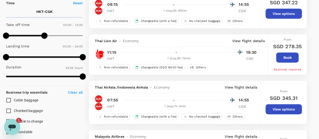
scroll to position [101, 0]
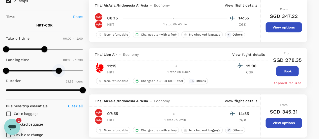
drag, startPoint x: 80, startPoint y: 70, endPoint x: 59, endPoint y: 72, distance: 20.8
click at [59, 72] on span at bounding box center [59, 71] width 6 height 6
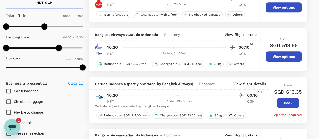
scroll to position [76, 0]
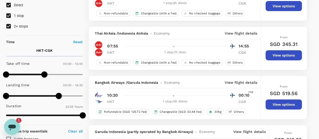
type input "1170"
drag, startPoint x: 58, startPoint y: 94, endPoint x: 69, endPoint y: 94, distance: 11.6
click at [69, 94] on span at bounding box center [68, 96] width 6 height 6
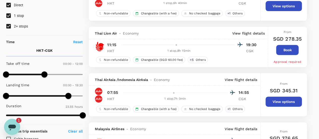
type input "SGD"
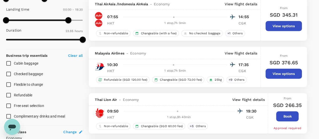
scroll to position [126, 0]
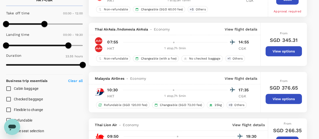
click at [285, 99] on button "View options" at bounding box center [284, 99] width 36 height 10
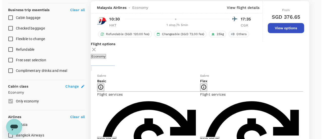
scroll to position [197, 0]
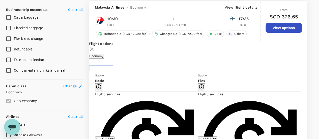
click at [236, 6] on p "View flight details" at bounding box center [241, 7] width 33 height 5
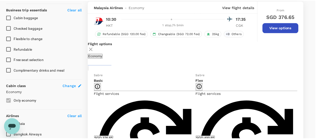
scroll to position [25, 0]
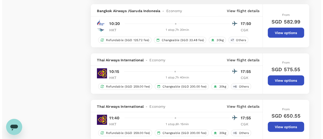
scroll to position [551, 0]
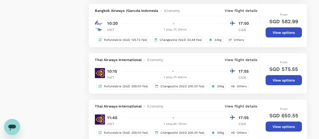
click at [236, 66] on div "Thai Airways International - Economy View flight details" at bounding box center [175, 59] width 172 height 12
click at [237, 62] on p "View flight details" at bounding box center [241, 59] width 33 height 5
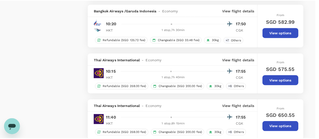
scroll to position [51, 0]
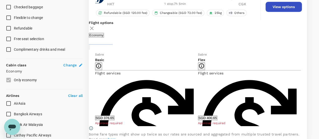
scroll to position [248, 0]
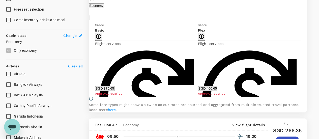
click at [211, 91] on button "SGD 400.65" at bounding box center [207, 88] width 19 height 5
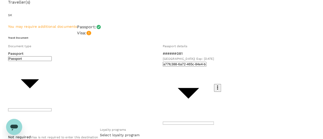
scroll to position [25, 0]
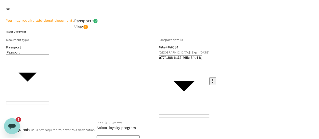
scroll to position [0, 0]
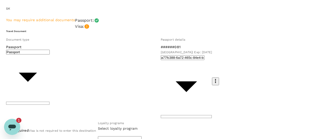
type input "eeba400e-e511-4659-aa67-a397f6a9711b"
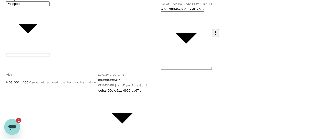
scroll to position [76, 0]
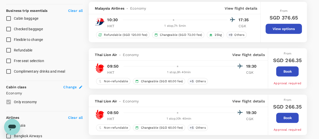
scroll to position [149, 0]
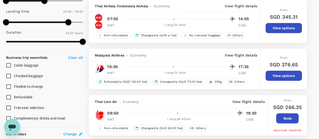
drag, startPoint x: 289, startPoint y: 77, endPoint x: 286, endPoint y: 77, distance: 3.3
click at [289, 77] on button "View options" at bounding box center [284, 76] width 36 height 10
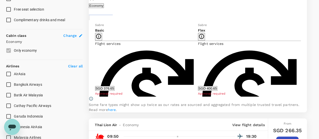
click at [218, 90] on button "SGD 400.65" at bounding box center [207, 88] width 19 height 5
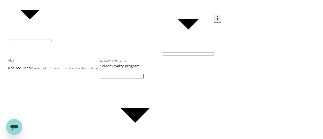
scroll to position [87, 0]
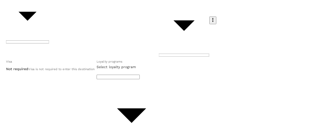
scroll to position [1, 0]
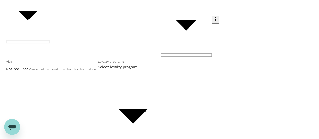
scroll to position [103, 0]
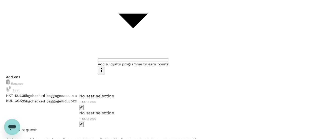
scroll to position [183, 0]
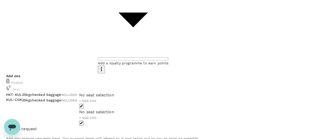
type textarea "Please request for a window seat and away from toilet and galley. Thank you!"
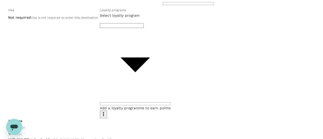
scroll to position [57, 0]
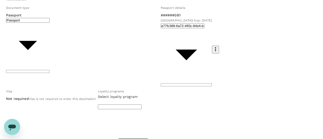
type input "9cb7bd09-647a-4334-94d9-122ca4480a85"
type textarea "Form #1131"
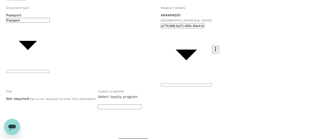
checkbox input "true"
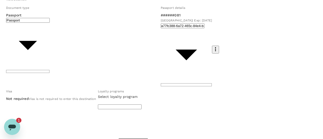
scroll to position [0, 0]
type input "Trip to Jakarta_Oct '25"
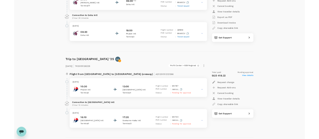
scroll to position [480, 0]
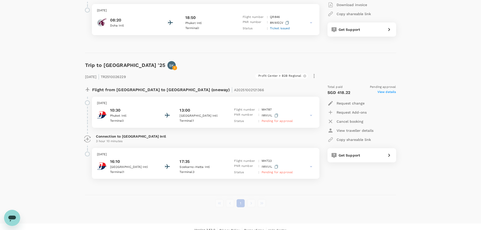
click at [277, 114] on icon "button" at bounding box center [276, 116] width 3 height 4
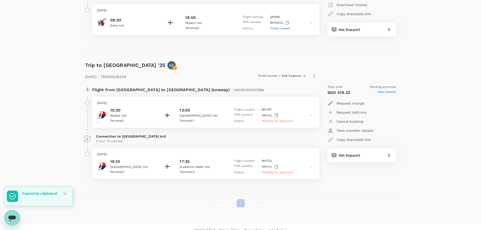
click at [275, 167] on icon "button" at bounding box center [276, 167] width 3 height 4
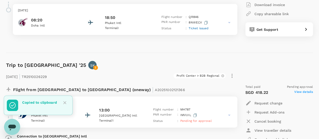
drag, startPoint x: 18, startPoint y: 245, endPoint x: 15, endPoint y: 126, distance: 119.2
click at [15, 126] on icon "Open messaging window" at bounding box center [12, 128] width 8 height 6
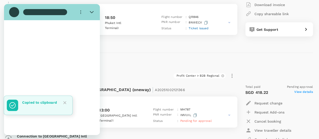
scroll to position [0, 0]
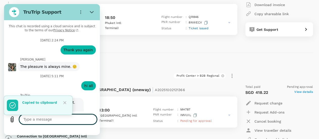
type textarea "x"
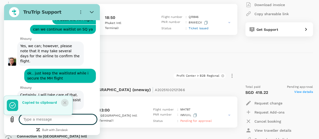
click at [63, 102] on icon "Close" at bounding box center [64, 102] width 5 height 5
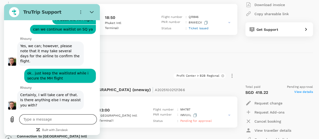
click at [56, 121] on textarea at bounding box center [58, 119] width 78 height 10
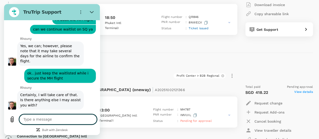
type textarea "t"
type textarea "x"
type textarea "th"
type textarea "x"
type textarea "tha"
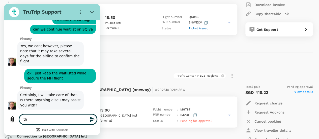
type textarea "x"
type textarea "than"
type textarea "x"
type textarea "thank"
type textarea "x"
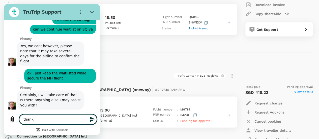
type textarea "thank"
type textarea "x"
type textarea "thank y"
type textarea "x"
type textarea "thank yo"
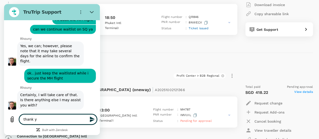
type textarea "x"
type textarea "thank you"
type textarea "x"
type textarea "thank you"
type textarea "x"
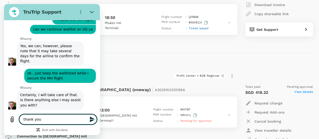
type textarea "thank you f"
type textarea "x"
type textarea "thank you fo"
type textarea "x"
type textarea "thank you for"
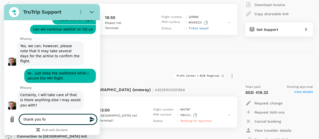
type textarea "x"
type textarea "thank you for"
type textarea "x"
type textarea "thank you for y"
type textarea "x"
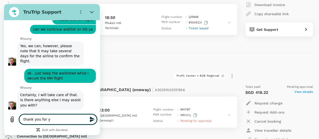
type textarea "thank you for yo"
type textarea "x"
type textarea "thank you for you"
type textarea "x"
type textarea "thank you for your"
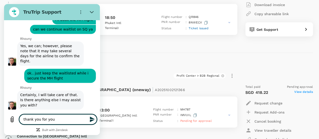
type textarea "x"
type textarea "thank you for your"
type textarea "x"
type textarea "thank you for your h"
type textarea "x"
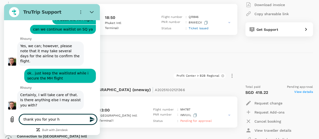
type textarea "thank you for your he"
type textarea "x"
type textarea "thank you for your hel"
type textarea "x"
type textarea "thank you for your help"
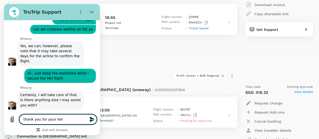
type textarea "x"
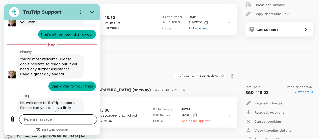
scroll to position [2394, 0]
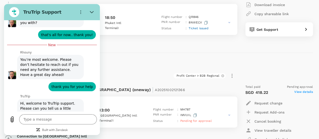
click at [137, 73] on div "Profit Center > B2B Regional" at bounding box center [143, 76] width 188 height 9
click at [94, 11] on button "Close" at bounding box center [92, 12] width 10 height 10
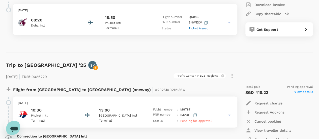
type textarea "x"
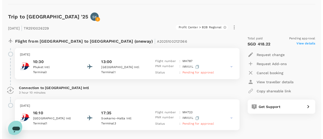
scroll to position [530, 0]
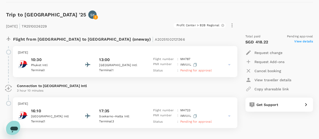
click at [268, 60] on p "Request Add-ons" at bounding box center [270, 61] width 30 height 5
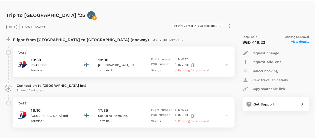
scroll to position [0, 0]
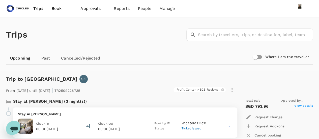
click at [58, 10] on span "Book" at bounding box center [57, 9] width 10 height 6
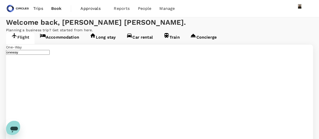
type input "Phuket Intl (HKT)"
type input "Singapore Changi (SIN)"
type input "Phuket Intl (HKT)"
type input "Singapore Changi (SIN)"
click at [70, 44] on link "Accommodation" at bounding box center [60, 39] width 50 height 12
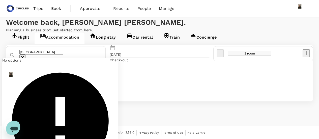
drag, startPoint x: 67, startPoint y: 79, endPoint x: 0, endPoint y: 77, distance: 66.9
click at [0, 77] on div "Flight Accommodation Long stay Car rental Train Concierge Singapore No options …" at bounding box center [159, 67] width 319 height 69
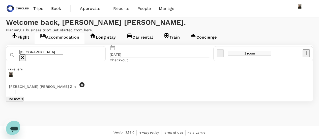
type input "[GEOGRAPHIC_DATA]"
click at [128, 63] on p "Check-out" at bounding box center [119, 60] width 18 height 5
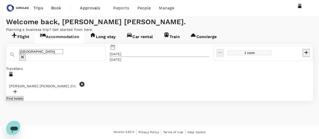
scroll to position [39, 0]
click at [85, 81] on icon at bounding box center [82, 84] width 6 height 6
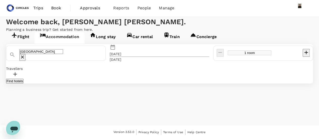
click at [37, 71] on div at bounding box center [159, 74] width 307 height 7
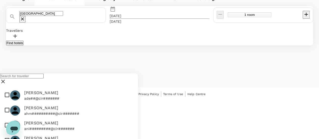
click at [35, 79] on input "text" at bounding box center [22, 76] width 44 height 5
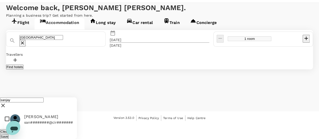
type input "sanjay"
click at [7, 112] on input "checkbox" at bounding box center [38, 119] width 77 height 15
checkbox input "true"
click at [23, 69] on button "Find hotels" at bounding box center [14, 67] width 17 height 5
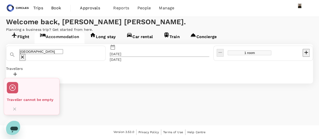
click at [37, 71] on div at bounding box center [159, 74] width 307 height 7
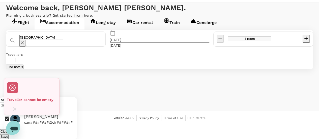
click at [36, 98] on input "sanjay" at bounding box center [22, 100] width 44 height 5
click at [17, 107] on icon "Close" at bounding box center [14, 109] width 5 height 5
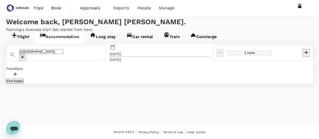
click at [53, 71] on div at bounding box center [159, 74] width 307 height 7
click at [38, 71] on div at bounding box center [159, 74] width 307 height 7
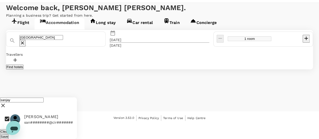
click at [46, 114] on span "[PERSON_NAME]" at bounding box center [48, 117] width 49 height 6
click at [6, 112] on input "checkbox" at bounding box center [38, 119] width 77 height 15
checkbox input "true"
click at [9, 134] on button "Save" at bounding box center [4, 136] width 9 height 5
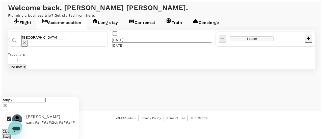
scroll to position [39, 0]
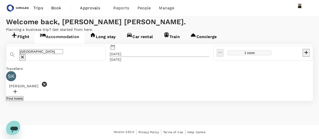
click at [23, 96] on button "Find hotels" at bounding box center [14, 98] width 17 height 5
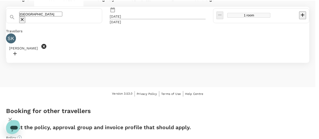
scroll to position [45, 0]
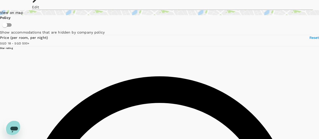
scroll to position [25, 0]
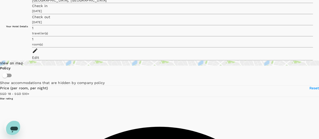
type input "499.65"
type input "7.65"
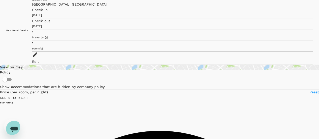
scroll to position [0, 0]
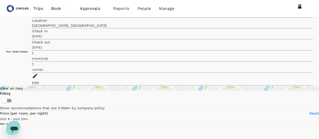
click at [295, 73] on div "Edit" at bounding box center [172, 79] width 281 height 12
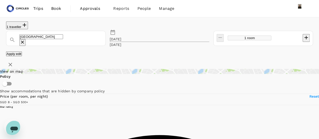
click at [49, 35] on input "[GEOGRAPHIC_DATA]" at bounding box center [41, 36] width 44 height 5
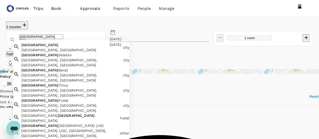
type input "499.65"
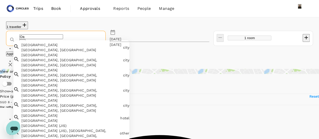
type input "Oak"
type input "499.65"
type input "Oakw"
type input "499.65"
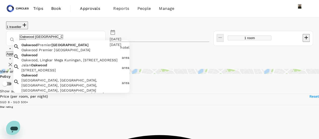
click at [33, 62] on div "Oakwood, Lingkar Mega Kuningan, RT.5/RW.2, Kuningan, East Kuningan, South Jakar…" at bounding box center [70, 59] width 98 height 5
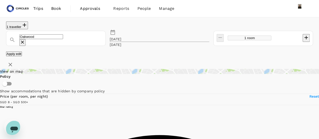
type input "Oakwood"
click at [22, 56] on button "Apply edit" at bounding box center [14, 54] width 16 height 5
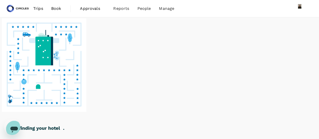
scroll to position [25, 0]
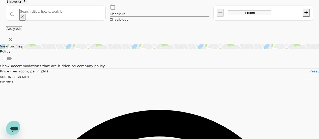
type input "Oakwood"
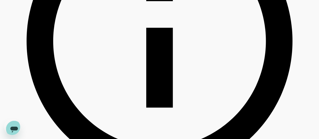
scroll to position [253, 0]
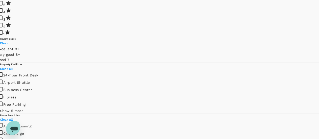
type input "499.03"
type input "10.03"
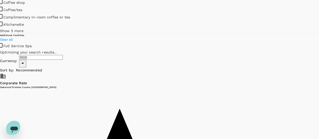
type input "499.65"
type input "7.65"
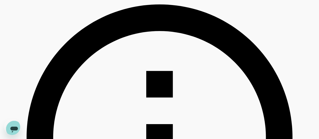
scroll to position [75, 0]
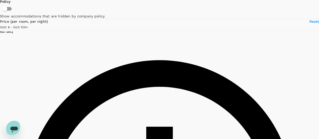
drag, startPoint x: 146, startPoint y: 37, endPoint x: 198, endPoint y: 38, distance: 52.0
copy h6 "Oakwood Premier Cozmo Jakar"
type input "499.65"
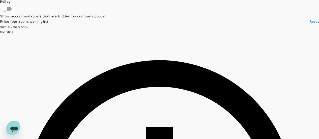
type textarea "x"
type input "499.65"
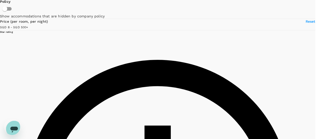
type textarea "x"
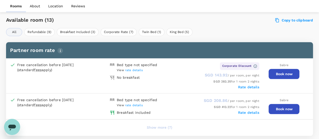
scroll to position [253, 0]
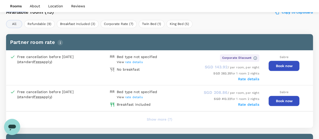
click at [285, 65] on button "Book now" at bounding box center [284, 66] width 31 height 10
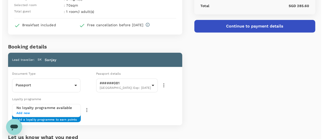
scroll to position [76, 0]
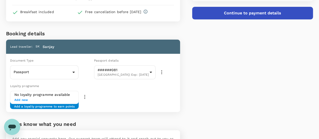
click at [17, 99] on span "Add new" at bounding box center [44, 100] width 60 height 5
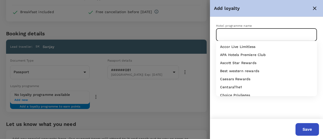
click at [239, 31] on input "text" at bounding box center [262, 35] width 89 height 10
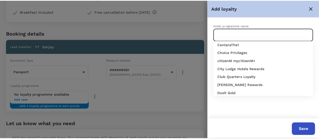
scroll to position [51, 0]
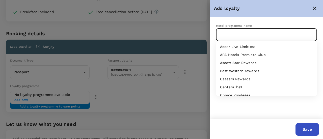
click at [238, 34] on input "text" at bounding box center [262, 35] width 89 height 10
click at [244, 63] on p "Ascott Star Rewards" at bounding box center [238, 62] width 36 height 5
type input "Ascott Star Rewards"
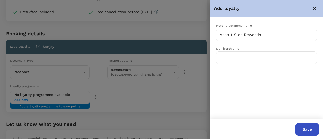
click at [302, 129] on button "Save" at bounding box center [307, 129] width 23 height 13
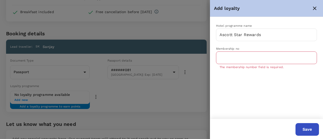
click at [315, 7] on icon "close" at bounding box center [315, 8] width 6 height 6
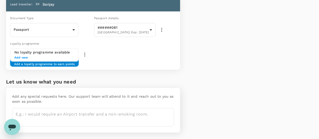
scroll to position [126, 0]
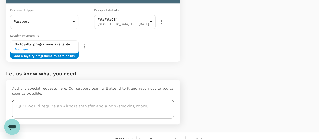
click at [110, 106] on textarea at bounding box center [93, 109] width 162 height 18
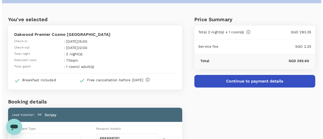
scroll to position [6, 0]
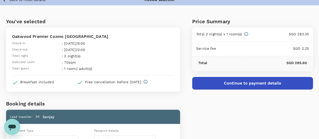
type textarea "King or Queen bed Non smoking room"
click at [262, 84] on button "Continue to payment details" at bounding box center [252, 83] width 121 height 13
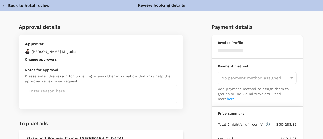
type input "9cb7bd09-647a-4334-94d9-122ca4480a85"
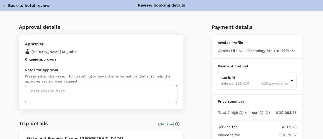
click at [94, 96] on textarea at bounding box center [101, 94] width 153 height 18
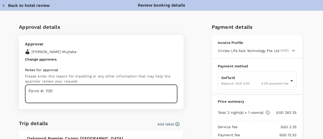
type textarea "Form #: 1131"
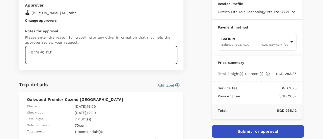
scroll to position [51, 0]
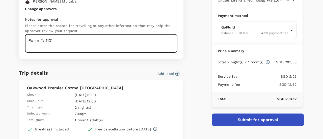
click at [175, 73] on icon "button" at bounding box center [177, 74] width 4 height 4
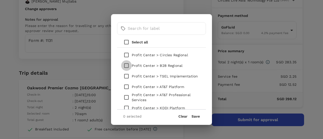
click at [125, 66] on input "checkbox" at bounding box center [126, 65] width 11 height 11
checkbox input "true"
click at [197, 117] on button "Save" at bounding box center [196, 116] width 8 height 4
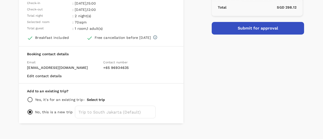
scroll to position [148, 0]
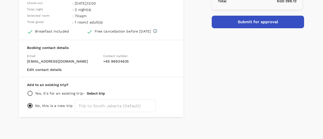
click at [30, 94] on input "radio" at bounding box center [30, 93] width 6 height 6
radio input "true"
radio input "false"
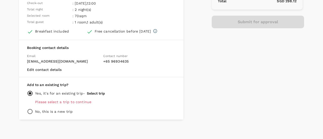
click at [98, 92] on button "Select trip" at bounding box center [96, 93] width 18 height 4
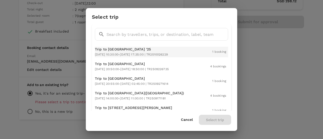
click at [115, 53] on span "[DATE] 10:30:00 - [DATE] 17:35:00 | TR2510026229" at bounding box center [131, 55] width 73 height 4
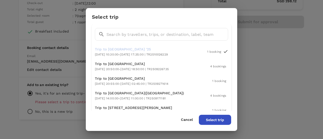
click at [213, 119] on button "Select trip" at bounding box center [215, 120] width 32 height 10
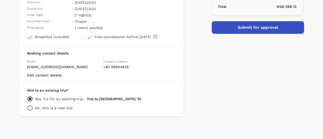
scroll to position [142, 0]
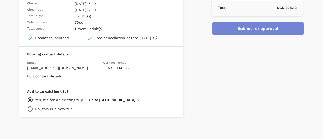
click at [266, 29] on button "Submit for approval" at bounding box center [258, 28] width 92 height 13
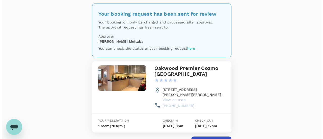
scroll to position [25, 0]
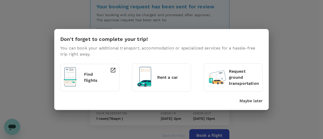
click at [90, 73] on p "Find flights" at bounding box center [92, 77] width 16 height 12
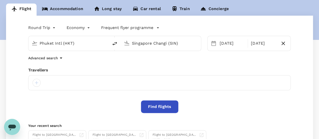
scroll to position [51, 0]
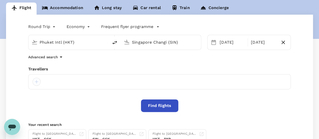
click at [35, 80] on div at bounding box center [37, 82] width 8 height 8
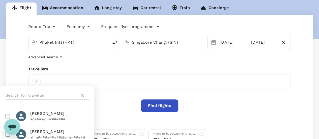
click at [37, 98] on input "text" at bounding box center [42, 95] width 72 height 8
type input "san"
click at [7, 136] on input "checkbox" at bounding box center [8, 134] width 11 height 11
checkbox input "true"
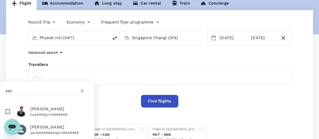
scroll to position [100, 0]
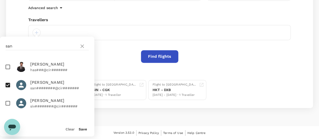
click at [81, 129] on button "Save" at bounding box center [83, 129] width 8 height 4
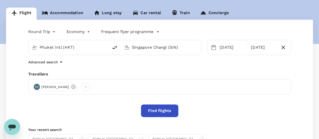
scroll to position [0, 0]
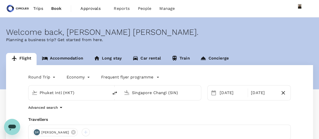
click at [57, 92] on input "Phuket Intl (HKT)" at bounding box center [69, 93] width 59 height 8
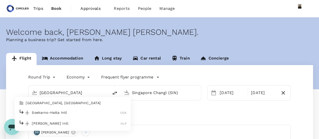
click at [64, 112] on p "Soekarno-Hatta Intl" at bounding box center [76, 112] width 89 height 5
type input "Soekarno-Hatta Intl (CGK)"
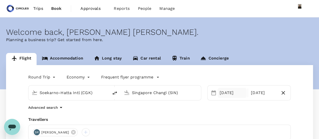
click at [220, 92] on div "[DATE]" at bounding box center [232, 93] width 29 height 10
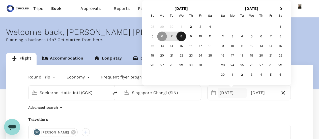
click at [182, 36] on div "8" at bounding box center [182, 37] width 10 height 10
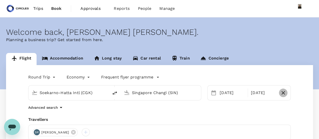
click at [283, 93] on icon "button" at bounding box center [284, 93] width 4 height 4
type input "oneway"
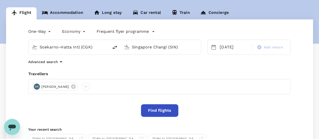
scroll to position [51, 0]
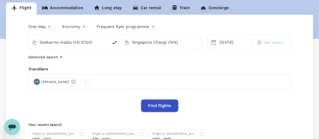
click at [153, 29] on icon "button" at bounding box center [153, 26] width 5 height 5
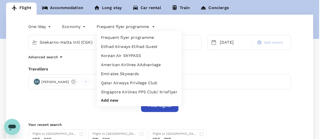
click at [140, 92] on li "Singapore Airlines PPS Club/ KrisFlyer" at bounding box center [139, 92] width 85 height 9
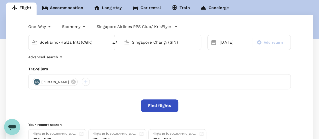
click at [156, 107] on button "Find flights" at bounding box center [159, 105] width 37 height 13
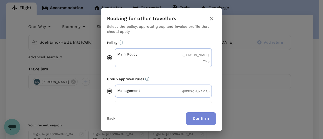
click at [201, 120] on button "Confirm" at bounding box center [201, 118] width 30 height 13
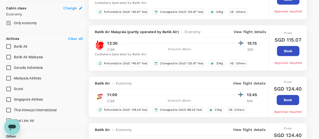
scroll to position [278, 0]
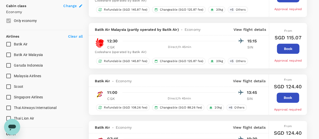
click at [7, 97] on input "Singapore Airlines" at bounding box center [8, 97] width 11 height 11
checkbox input "true"
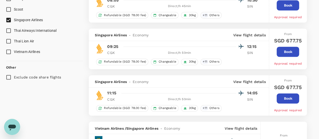
type input "1815"
checkbox input "false"
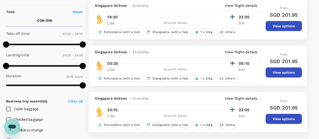
scroll to position [101, 0]
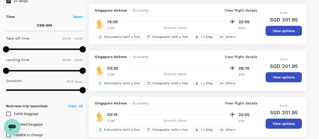
click at [291, 30] on button "View options" at bounding box center [284, 31] width 36 height 10
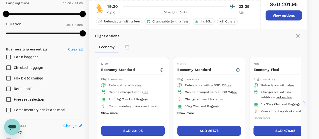
scroll to position [180, 0]
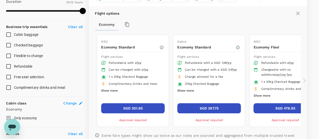
click at [205, 107] on button "SGD 267.75" at bounding box center [210, 108] width 64 height 10
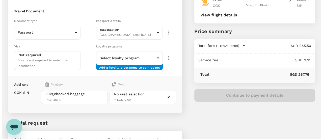
scroll to position [51, 0]
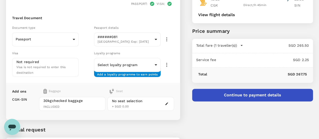
click at [169, 102] on icon "button" at bounding box center [167, 104] width 4 height 4
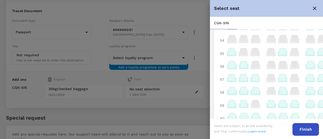
scroll to position [333, 0]
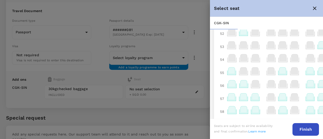
click at [309, 73] on icon at bounding box center [310, 70] width 7 height 7
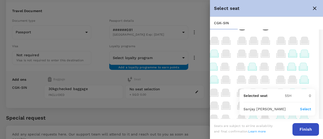
scroll to position [297, 37]
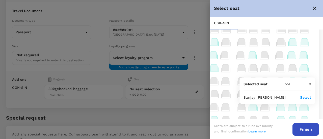
drag, startPoint x: 295, startPoint y: 56, endPoint x: 293, endPoint y: 59, distance: 3.5
click at [300, 58] on icon at bounding box center [303, 55] width 7 height 7
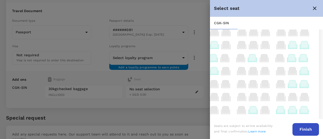
scroll to position [297, 37]
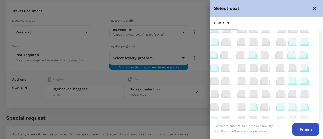
click at [301, 83] on icon at bounding box center [304, 80] width 7 height 7
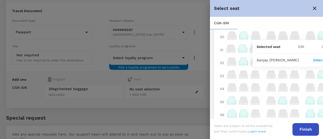
scroll to position [308, 0]
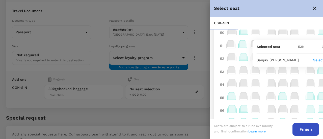
click at [319, 60] on p "Select" at bounding box center [318, 60] width 11 height 5
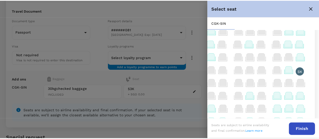
scroll to position [308, 37]
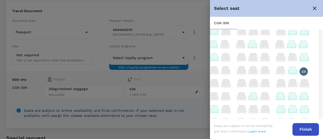
click at [304, 131] on button "Finish" at bounding box center [306, 129] width 27 height 13
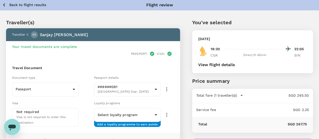
scroll to position [0, 0]
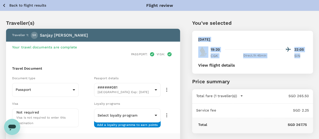
drag, startPoint x: 227, startPoint y: 36, endPoint x: 303, endPoint y: 56, distance: 78.8
click at [306, 56] on div "[DATE] 19:20 22:05 CGK Direct , 1h 45min SIN View flight details" at bounding box center [252, 52] width 121 height 43
copy div "[DATE] 19:20 22:05 CGK Direct , 1h 45min SIN"
